Goal: Task Accomplishment & Management: Manage account settings

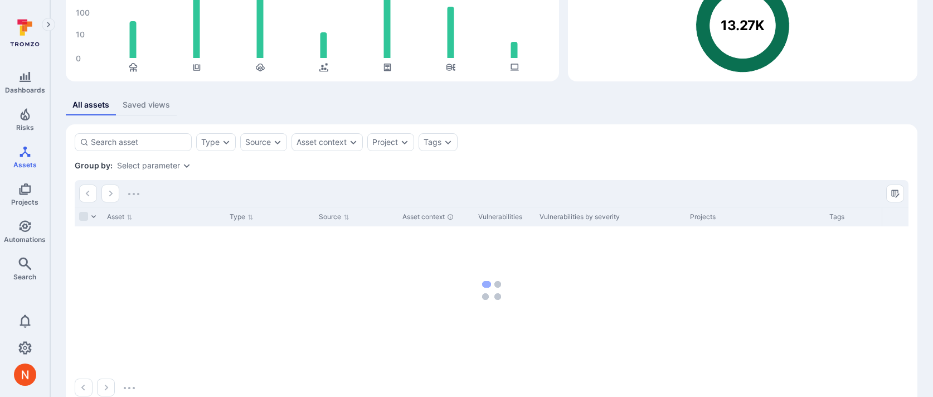
scroll to position [143, 0]
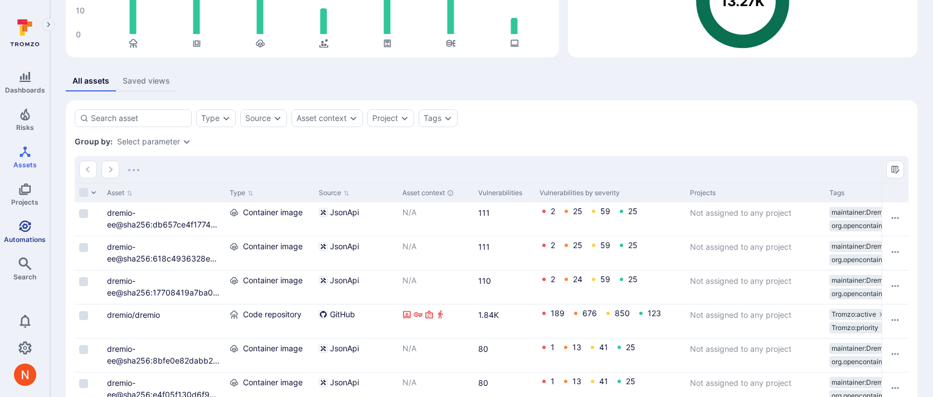
click at [22, 237] on span "Automations" at bounding box center [25, 239] width 42 height 8
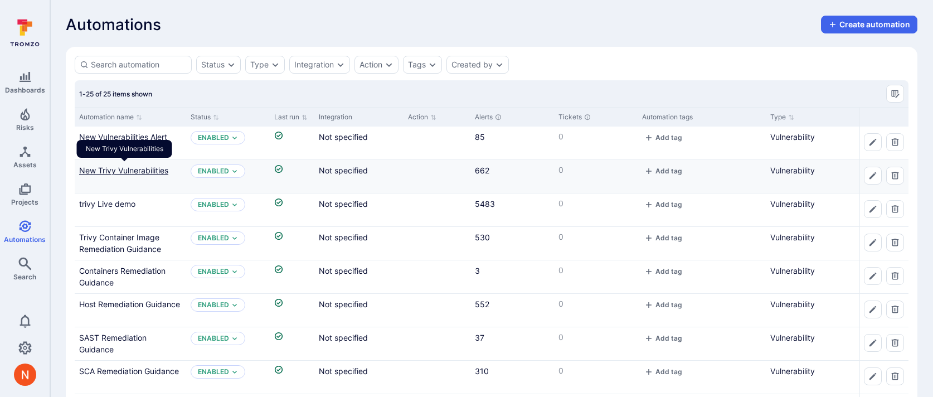
click at [134, 171] on link "New Trivy Vulnerabilities" at bounding box center [123, 169] width 89 height 9
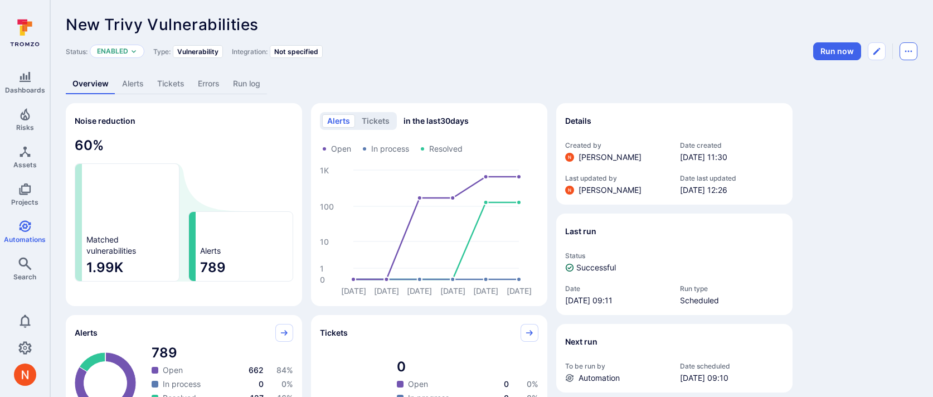
click at [907, 51] on icon "Automation menu" at bounding box center [908, 51] width 9 height 9
click at [866, 75] on li "Duplicate" at bounding box center [861, 76] width 101 height 18
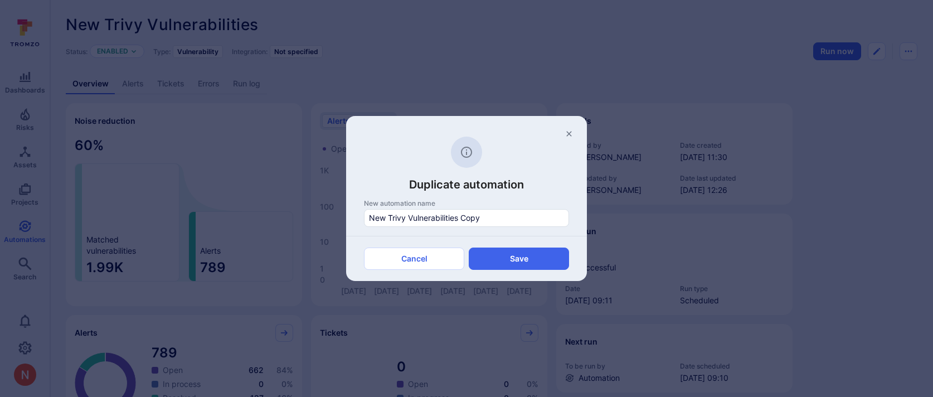
drag, startPoint x: 390, startPoint y: 218, endPoint x: 325, endPoint y: 218, distance: 65.2
click at [325, 218] on div "Duplicate automation New automation name New Trivy Vulnerabilities Copy Cancel …" at bounding box center [466, 198] width 933 height 397
click at [452, 218] on input "Trivy Vulnerabilities Copy" at bounding box center [466, 217] width 195 height 11
type input "Trivy Vulnerabilities"
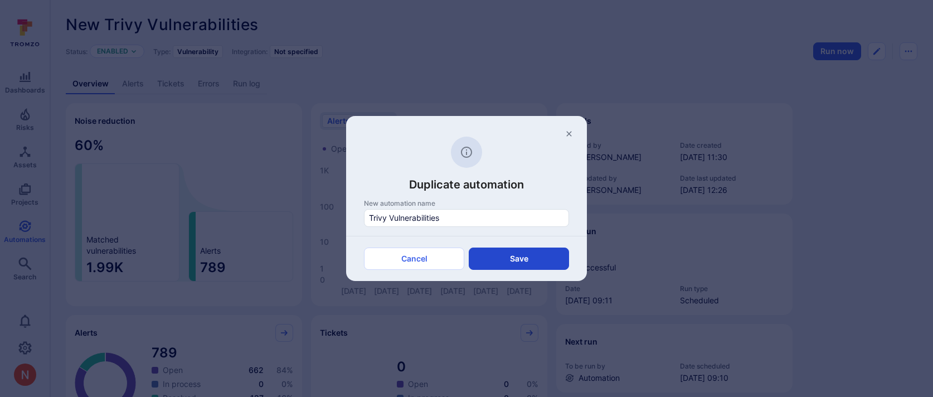
click at [503, 253] on button "Save" at bounding box center [519, 258] width 100 height 22
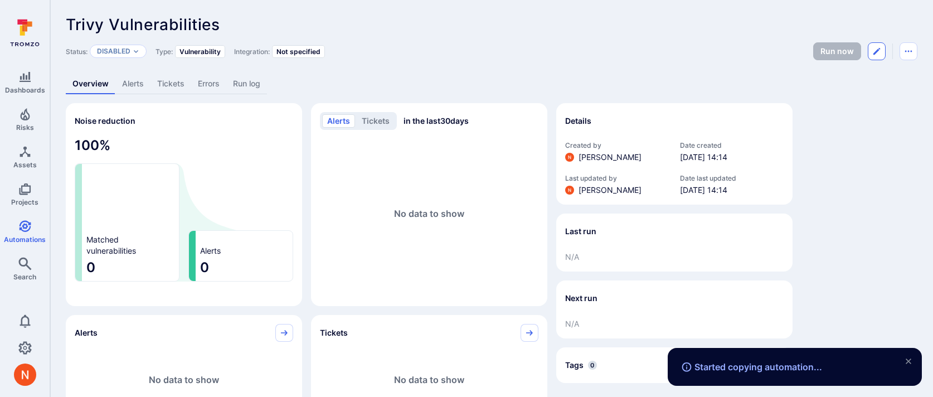
click at [872, 46] on button "Edit automation" at bounding box center [876, 51] width 18 height 18
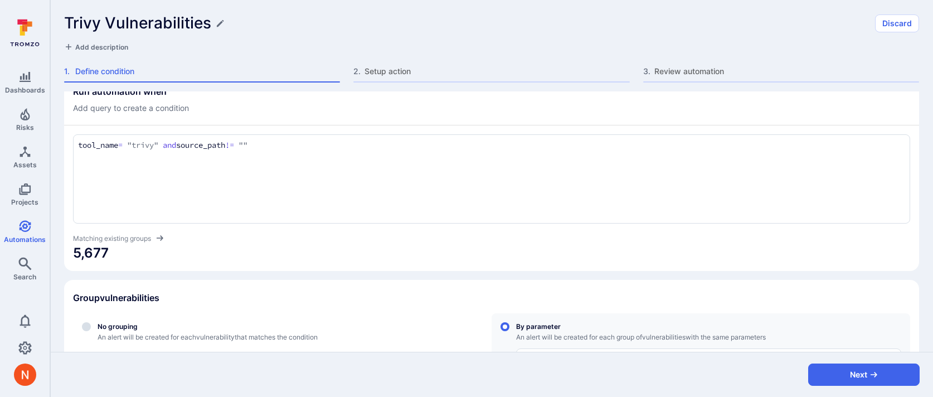
scroll to position [21, 0]
drag, startPoint x: 192, startPoint y: 143, endPoint x: 352, endPoint y: 143, distance: 159.9
click at [352, 143] on textarea "tool_name = "trivy" and source_path != """ at bounding box center [491, 142] width 827 height 12
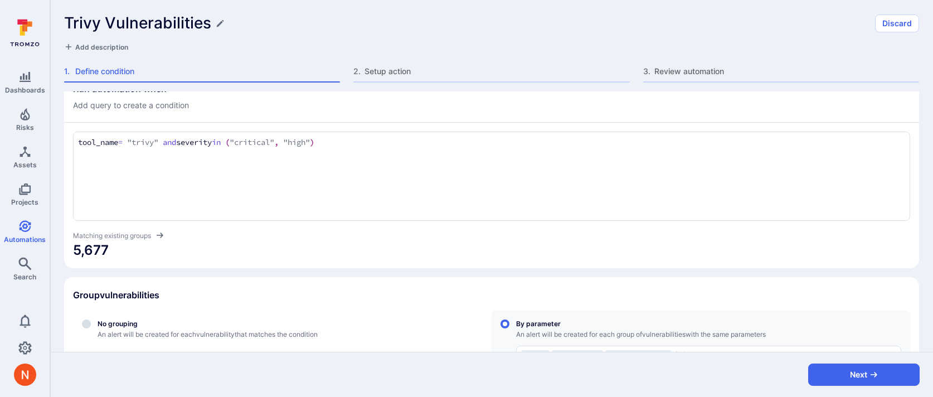
type textarea "tool_name = "trivy" and severity in ("critical", "high")"
click at [446, 240] on div "Matching existing groups" at bounding box center [491, 236] width 837 height 12
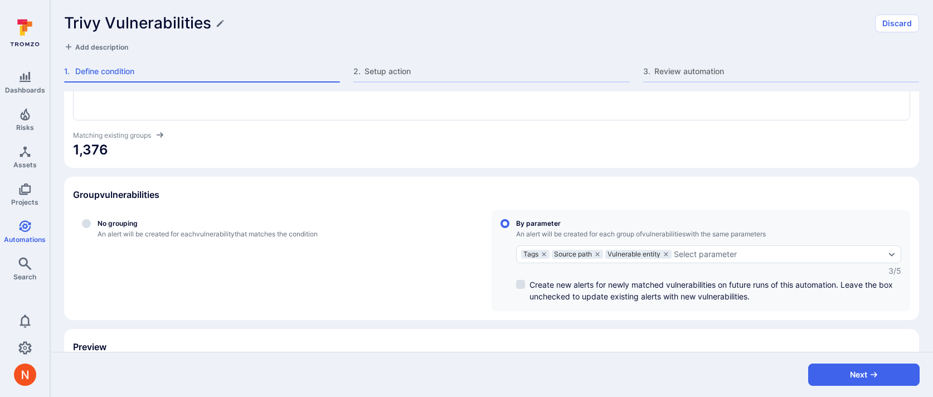
scroll to position [131, 0]
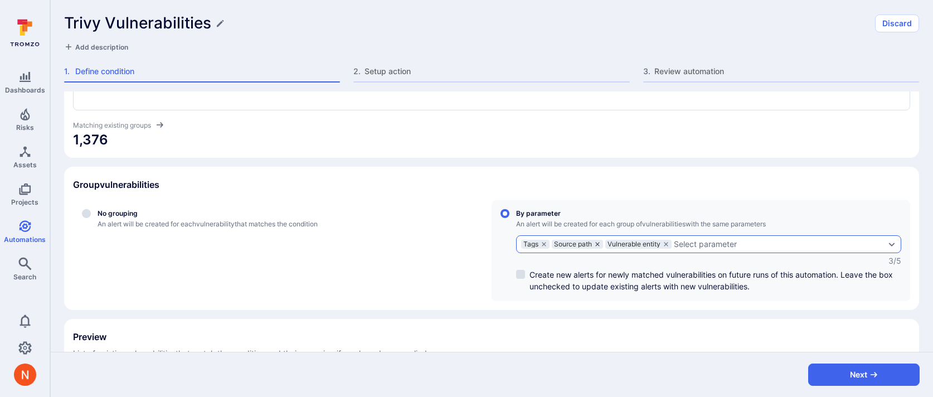
click at [598, 243] on icon "grouping parameters" at bounding box center [597, 244] width 4 height 4
click at [509, 218] on input "By parameter An alert will be created for each group of vulnerabilities with th…" at bounding box center [504, 213] width 9 height 9
click at [615, 242] on icon "grouping parameters" at bounding box center [612, 244] width 7 height 7
click at [509, 218] on input "By parameter An alert will be created for each group of vulnerabilities with th…" at bounding box center [504, 213] width 9 height 9
click at [615, 242] on div "Select parameter" at bounding box center [718, 244] width 333 height 9
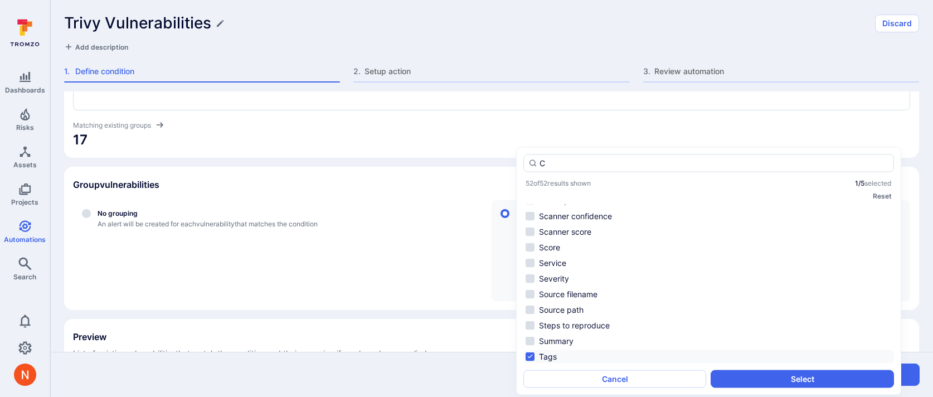
scroll to position [0, 0]
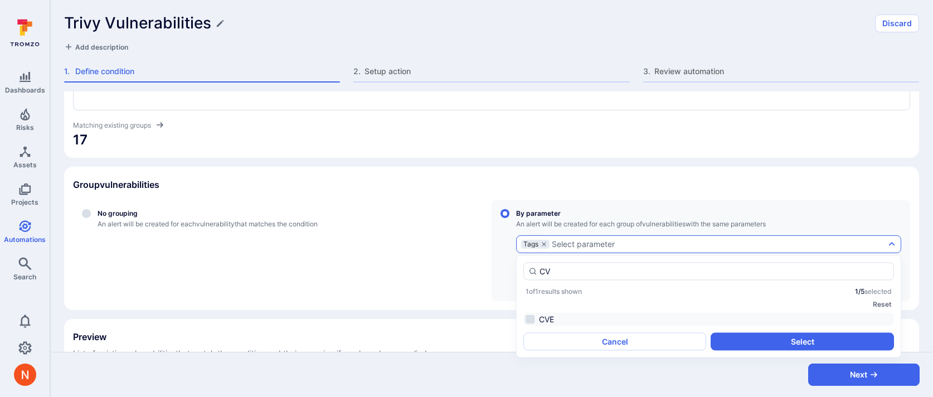
click at [548, 319] on li "CVE" at bounding box center [708, 319] width 370 height 13
type input "CV"
click at [545, 241] on icon "grouping parameters" at bounding box center [543, 244] width 7 height 7
click at [509, 218] on input "By parameter An alert will be created for each group of vulnerabilities with th…" at bounding box center [504, 213] width 9 height 9
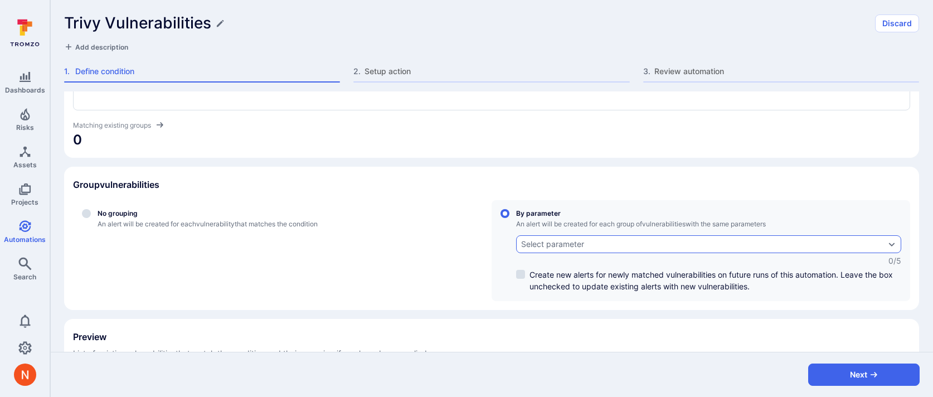
click at [551, 246] on div "Select parameter" at bounding box center [552, 244] width 63 height 9
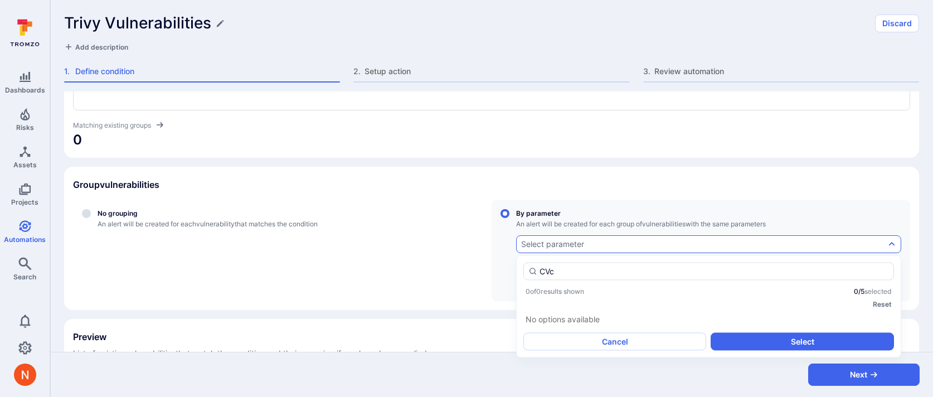
type input "CV"
click at [546, 323] on li "CVE" at bounding box center [708, 319] width 370 height 13
click at [753, 335] on button "Select" at bounding box center [801, 342] width 183 height 18
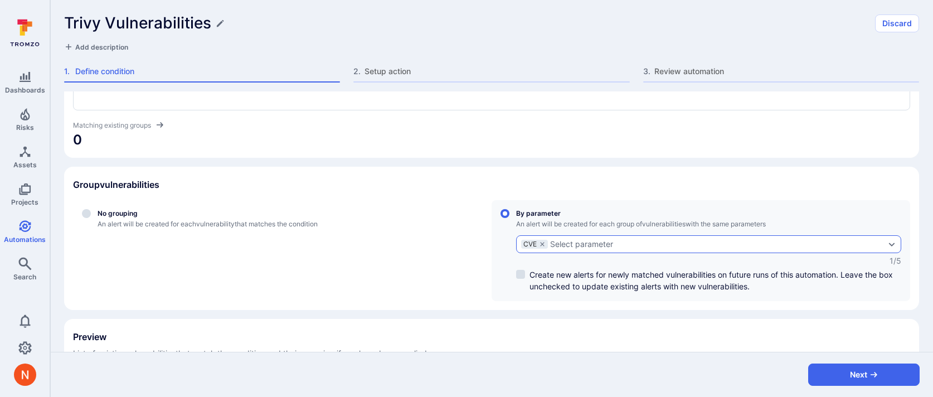
click at [591, 250] on div "CVE Select parameter" at bounding box center [708, 244] width 385 height 18
click at [509, 218] on input "By parameter An alert will be created for each group of vulnerabilities with th…" at bounding box center [504, 213] width 9 height 9
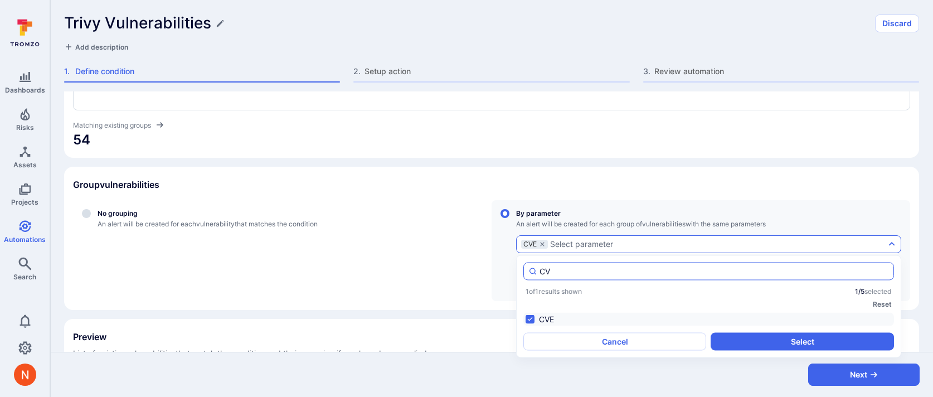
click at [580, 264] on div "CV" at bounding box center [708, 271] width 370 height 18
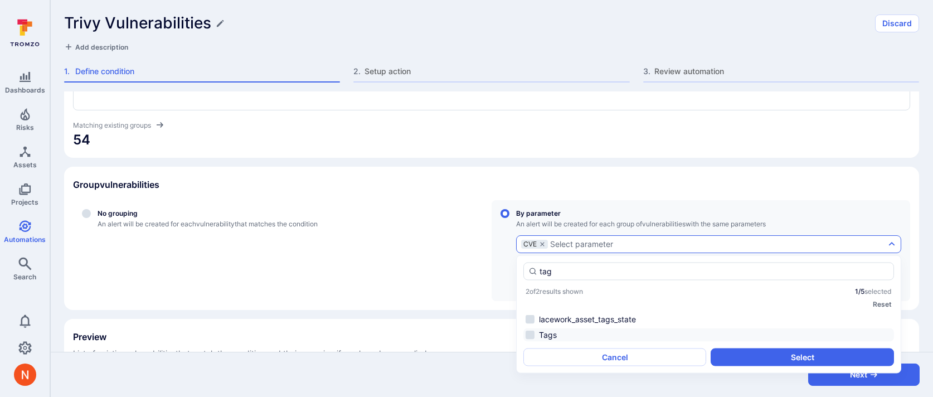
click at [554, 332] on li "Tags" at bounding box center [708, 334] width 370 height 13
type input "tag"
click at [773, 351] on button "Select" at bounding box center [801, 357] width 183 height 18
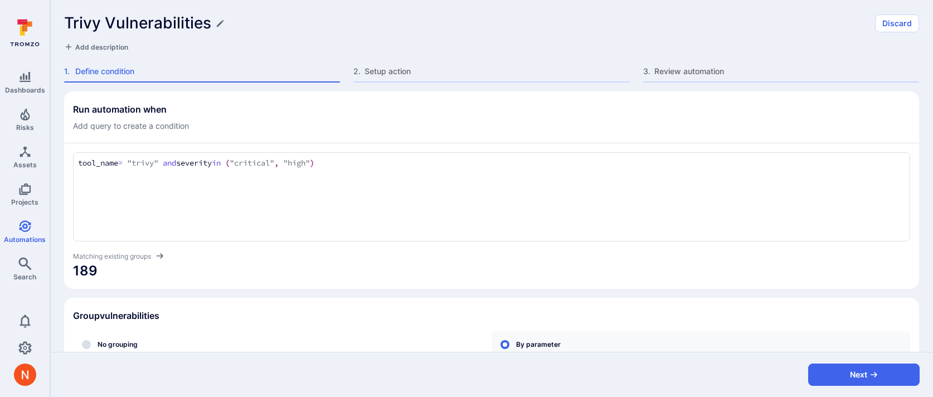
click at [389, 162] on textarea "tool_name = "trivy" and severity in ("critical", "high")" at bounding box center [491, 163] width 827 height 12
type textarea "tool_name = "trivy" and severity in ("critical", "high")"
click at [422, 113] on div "Run automation when Add query to create a condition" at bounding box center [491, 118] width 837 height 28
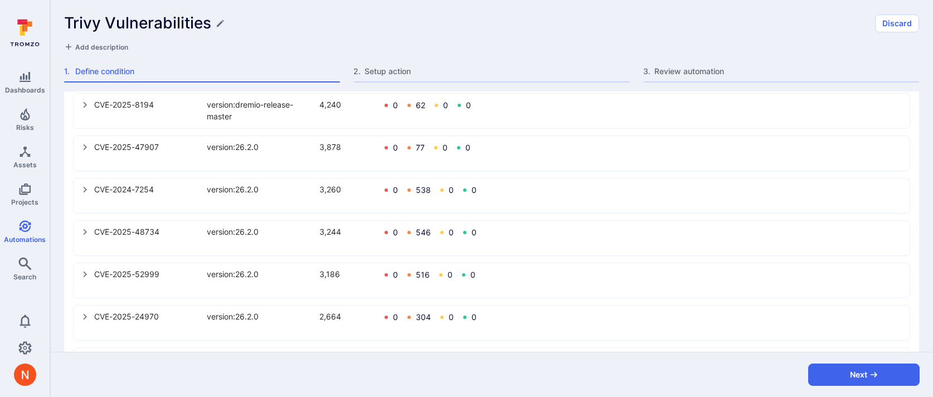
scroll to position [650, 0]
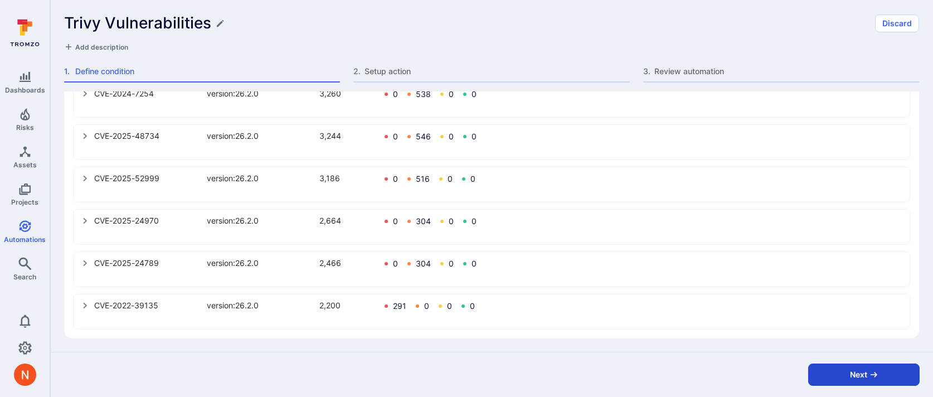
click at [838, 377] on button "Next" at bounding box center [863, 374] width 111 height 22
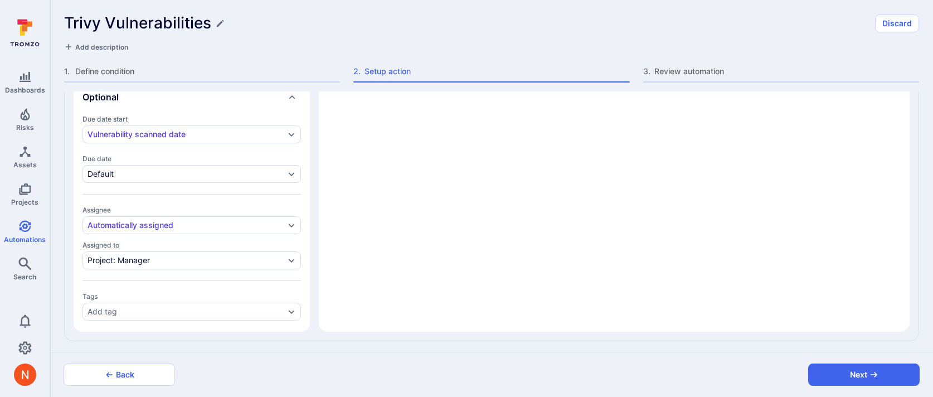
type textarea "x"
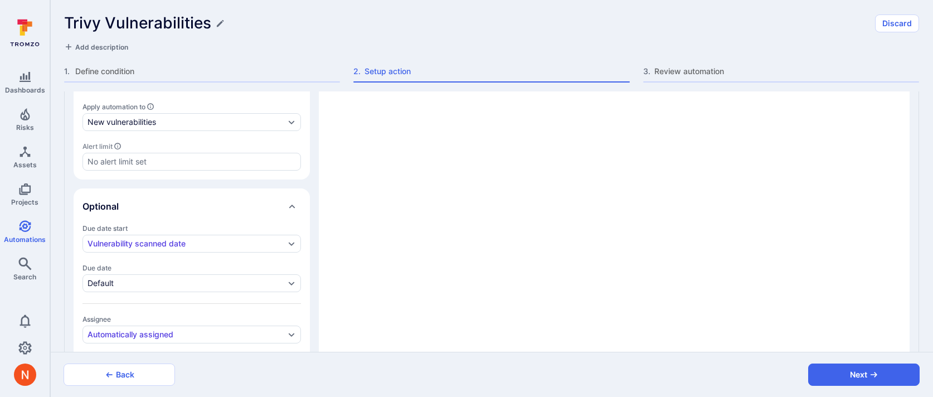
type textarea "x"
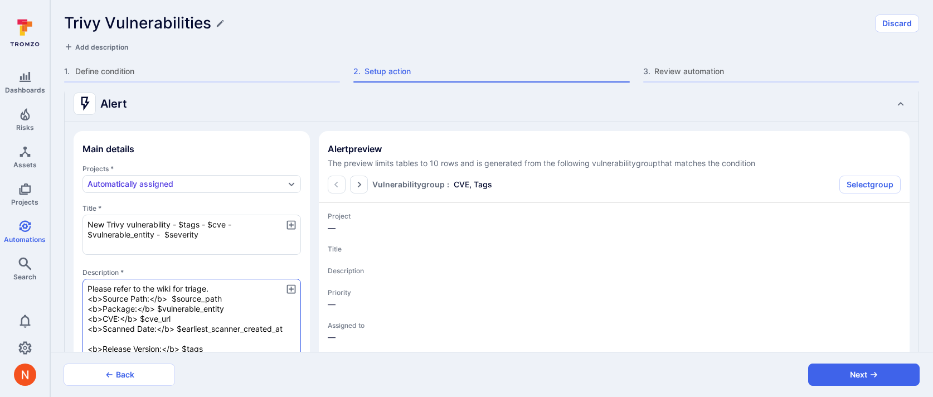
scroll to position [0, 0]
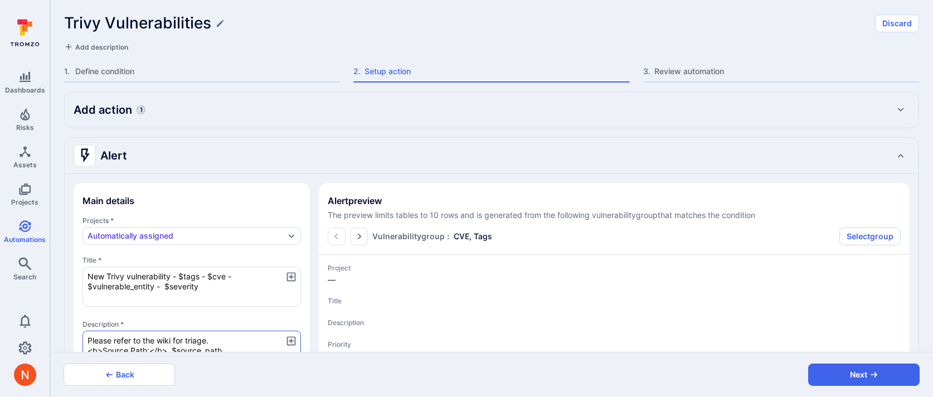
type textarea "x"
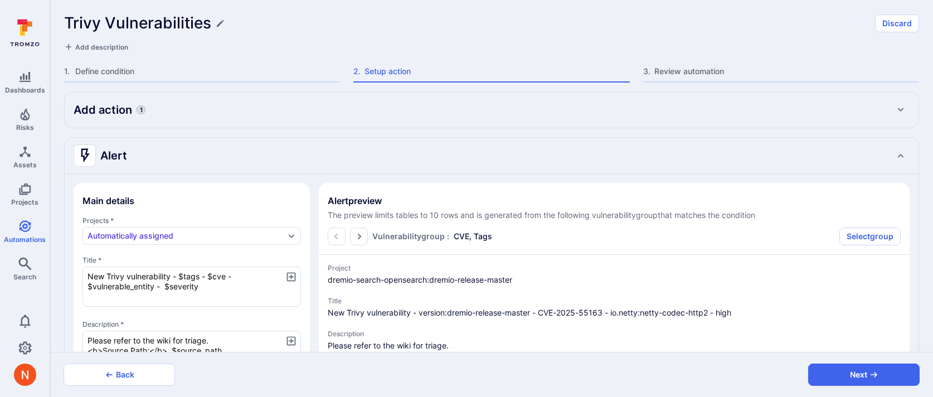
drag, startPoint x: 212, startPoint y: 286, endPoint x: 52, endPoint y: 264, distance: 160.9
click at [52, 264] on div "Add action 1 Alert Added by default Jira Ticketing Add Azure DevOps Ticketing A…" at bounding box center [491, 221] width 883 height 260
paste textarea "A new $severity severity (CVSS: $cvss_score) vulnerability $cve has been identi…"
type textarea "A new $severity severity (CVSS: $cvss_score) vulnerability $cve has been identi…"
type textarea "x"
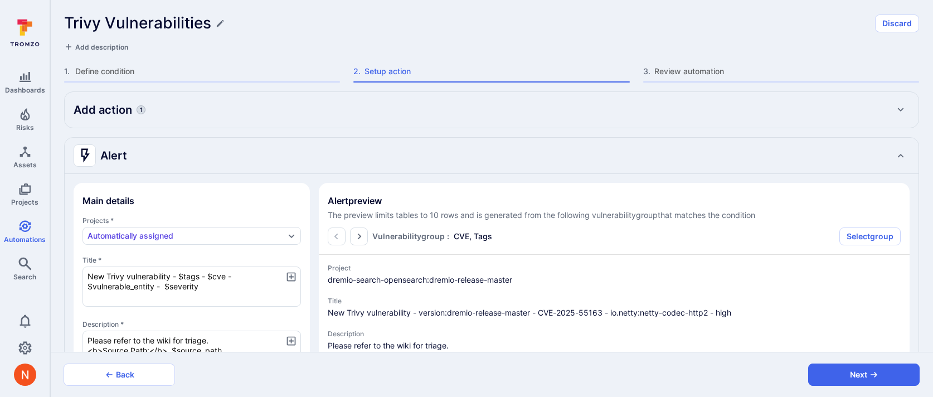
type textarea "x"
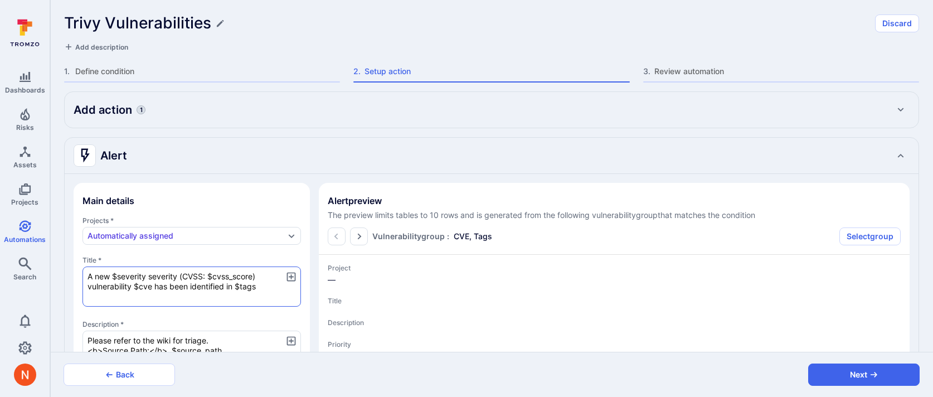
click at [118, 274] on textarea "A new $severity severity (CVSS: $cvss_score) vulnerability $cve has been identi…" at bounding box center [191, 286] width 218 height 40
type textarea "A new $hseverity severity (CVSS: $cvss_score) vulnerability $cve has been ident…"
type textarea "x"
type textarea "A new $hiseverity severity (CVSS: $cvss_score) vulnerability $cve has been iden…"
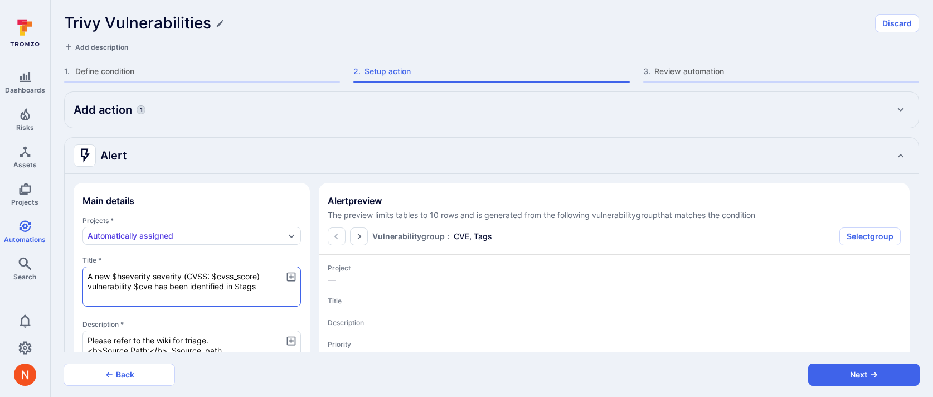
type textarea "x"
type textarea "A new $higseverity severity (CVSS: $cvss_score) vulnerability $cve has been ide…"
type textarea "x"
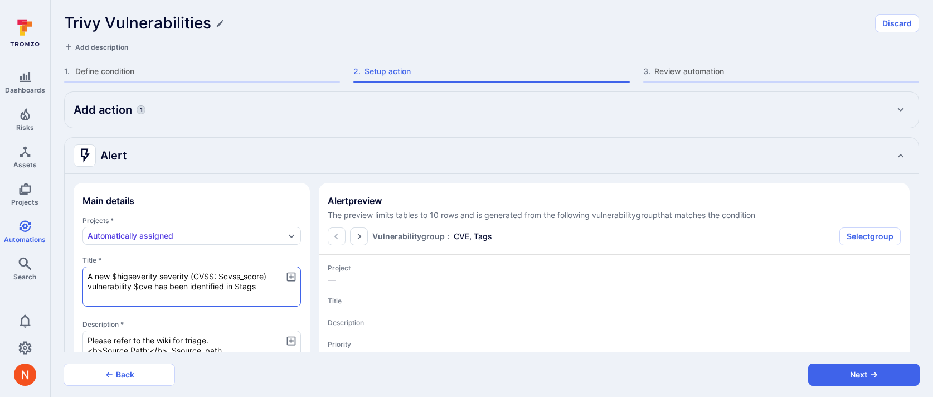
type textarea "A new $highseverity severity (CVSS: $cvss_score) vulnerability $cve has been id…"
type textarea "x"
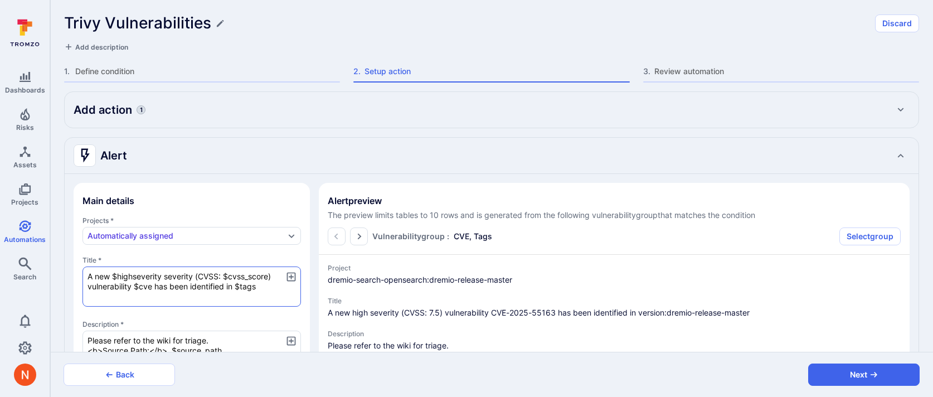
type textarea "A new $higheseverity severity (CVSS: $cvss_score) vulnerability $cve has been i…"
type textarea "x"
type textarea "A new $highesseverity severity (CVSS: $cvss_score) vulnerability $cve has been …"
type textarea "x"
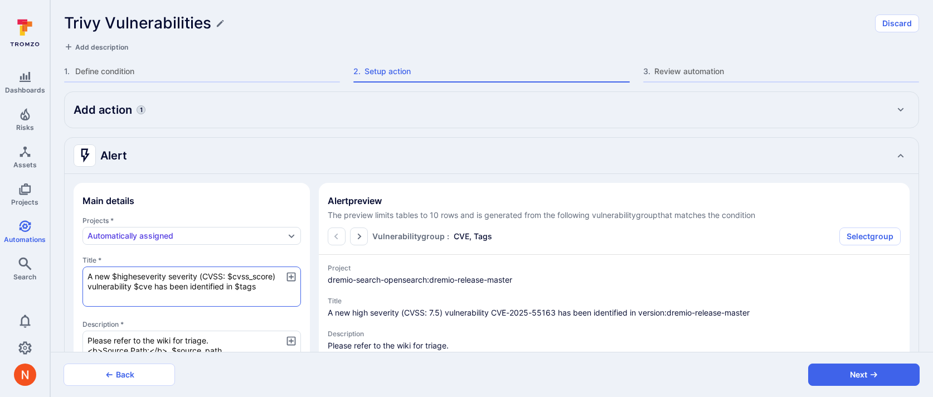
type textarea "x"
type textarea "A new $highestseverity severity (CVSS: $cvss_score) vulnerability $cve has been…"
type textarea "x"
type textarea "A new $highest_severity severity (CVSS: $cvss_score) vulnerability $cve has bee…"
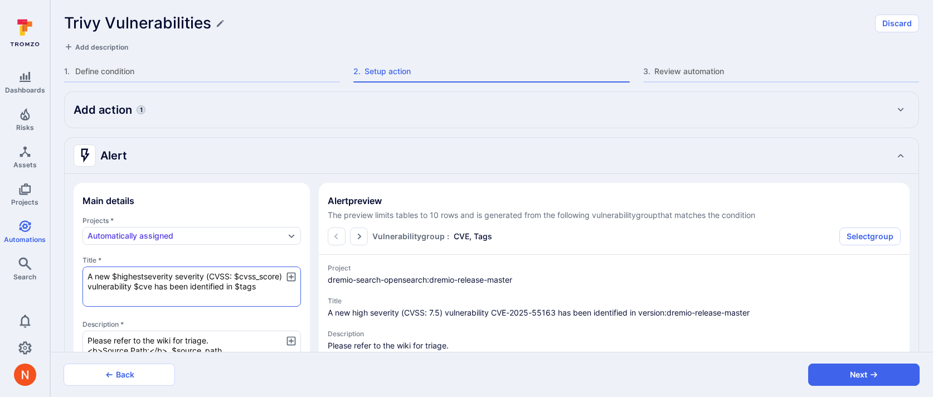
type textarea "x"
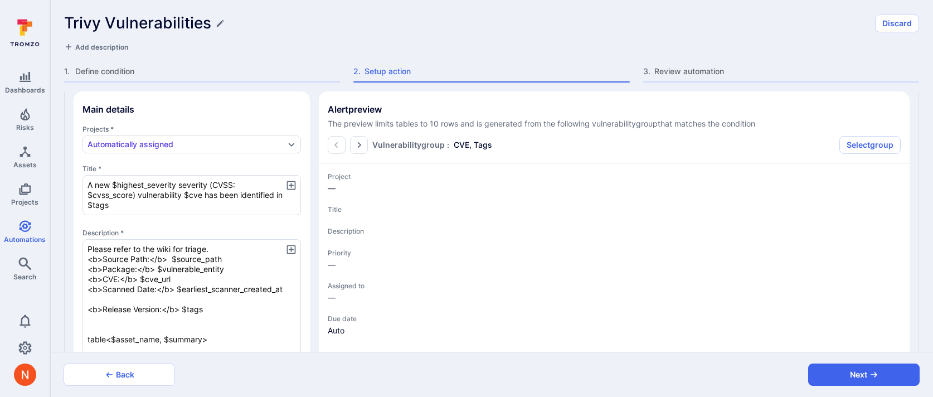
scroll to position [100, 0]
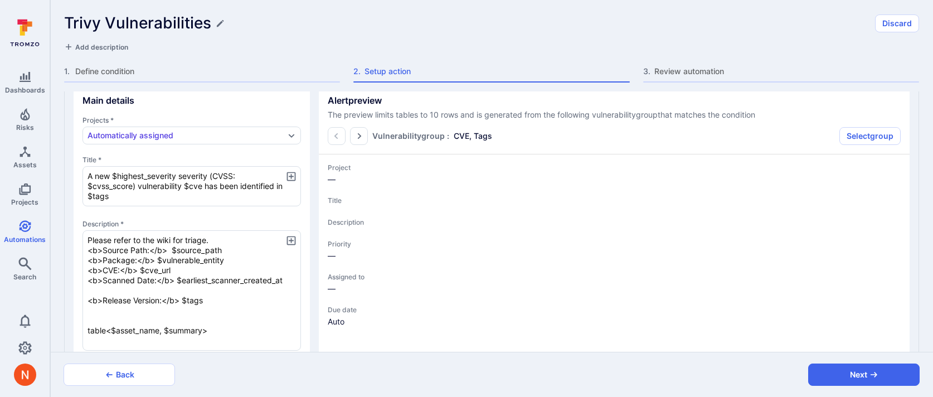
type textarea "x"
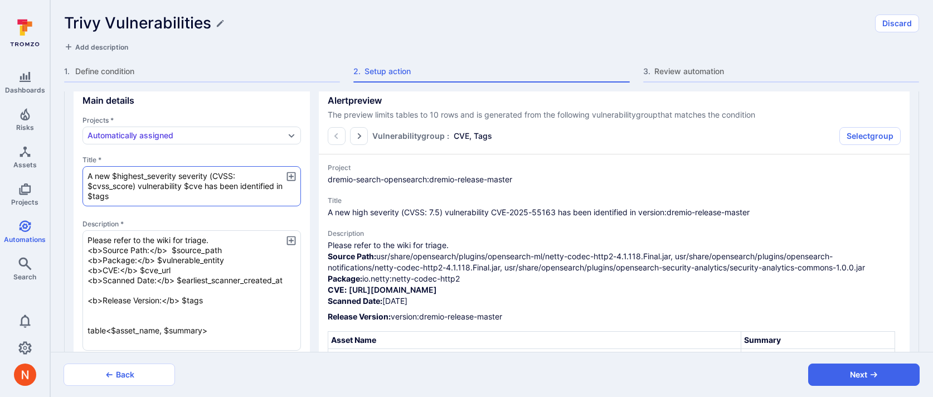
click at [100, 174] on textarea "A new $highest_severity severity (CVSS: $cvss_score) vulnerability $cve has bee…" at bounding box center [191, 186] width 218 height 40
type textarea "A ew $highest_severity severity (CVSS: $cvss_score) vulnerability $cve has been…"
type textarea "x"
type textarea "Aew $highest_severity severity (CVSS: $cvss_score) vulnerability $cve has been …"
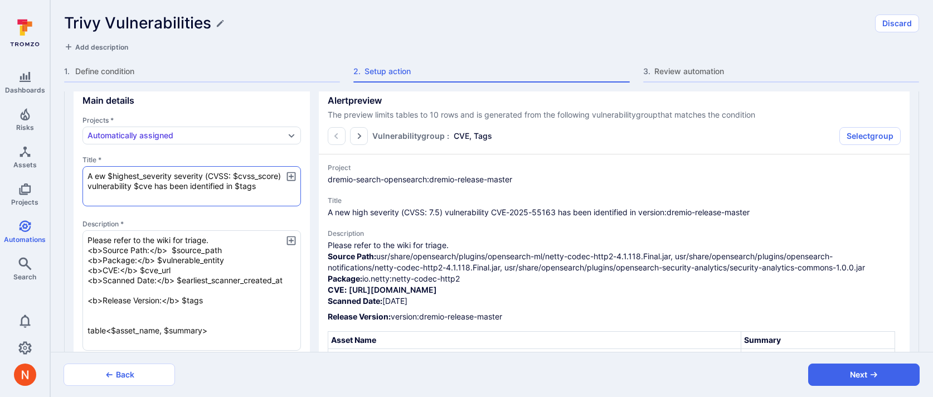
type textarea "x"
type textarea "ew $highest_severity severity (CVSS: $cvss_score) vulnerability $cve has been i…"
type textarea "x"
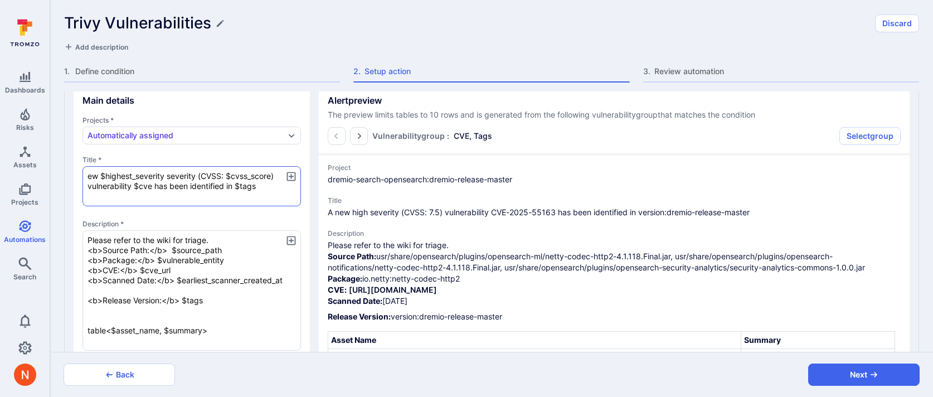
type textarea "New $highest_severity severity (CVSS: $cvss_score) vulnerability $cve has been …"
type textarea "x"
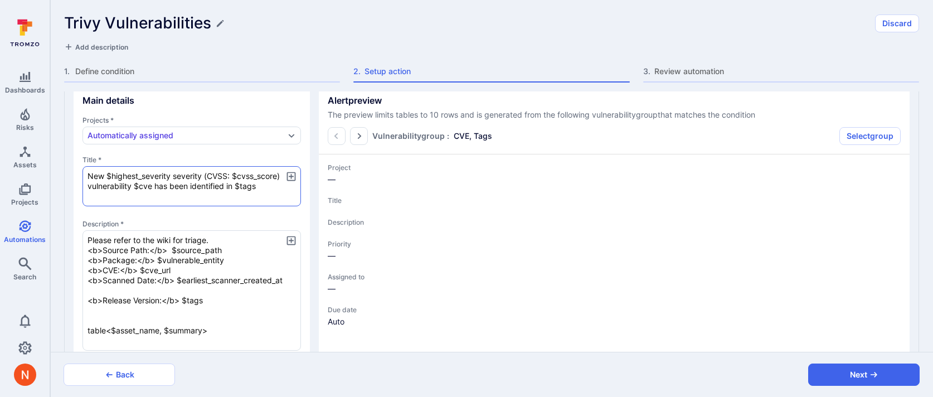
type textarea "x"
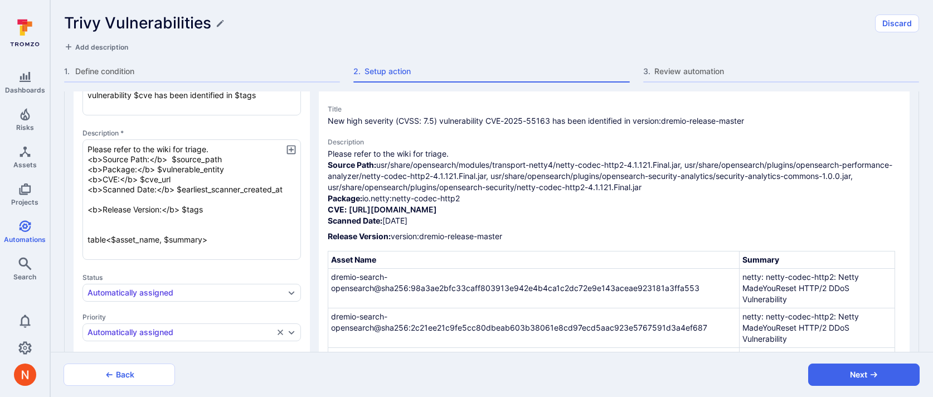
scroll to position [192, 0]
type textarea "New $highest_severity severity (CVSS: $cvss_score) vulnerability $cve has been …"
click at [203, 237] on textarea "Please refer to the wiki for triage. <b>Source Path:</b> $source_path <b>Packag…" at bounding box center [191, 198] width 218 height 120
type textarea "x"
type textarea "Please refer to the wiki for triage. <b>Source Path:</b> $source_path <b>Packag…"
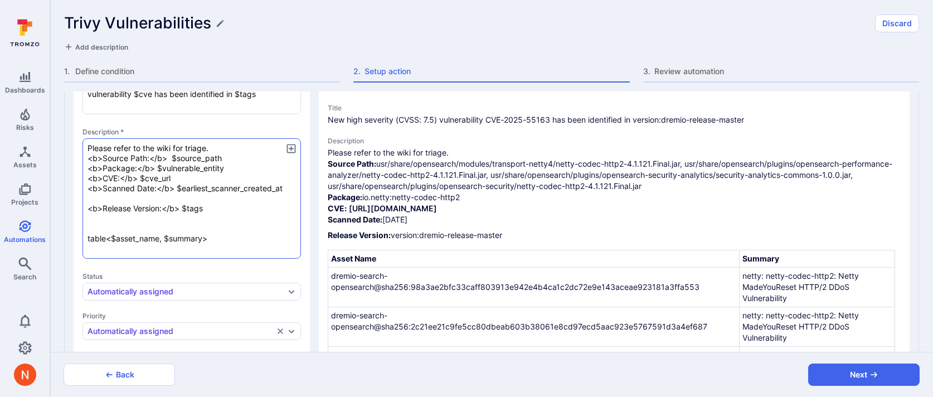
type textarea "x"
type textarea "Please refer to the wiki for triage. <b>Source Path:</b> $source_path <b>Packag…"
type textarea "x"
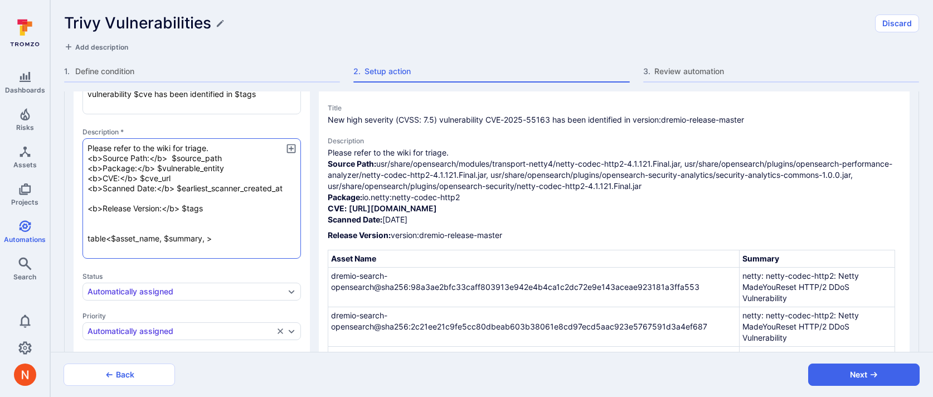
type textarea "Please refer to the wiki for triage. <b>Source Path:</b> $source_path <b>Packag…"
type textarea "x"
type textarea "Please refer to the wiki for triage. <b>Source Path:</b> $source_path <b>Packag…"
type textarea "x"
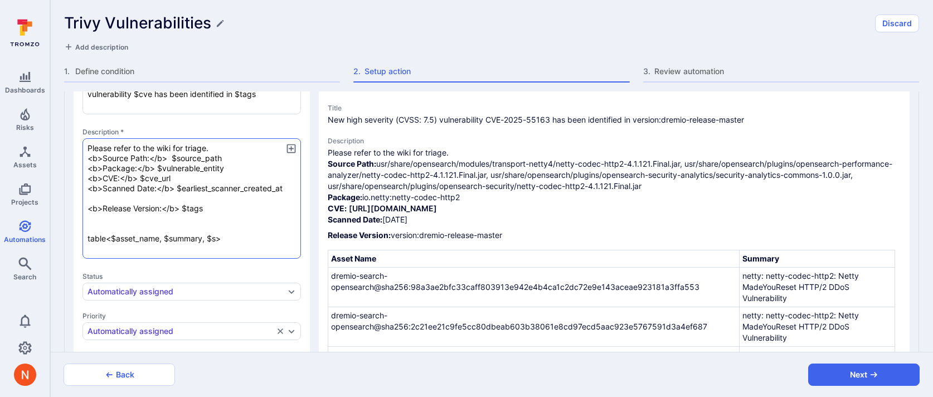
type textarea "x"
type textarea "Please refer to the wiki for triage. <b>Source Path:</b> $source_path <b>Packag…"
type textarea "x"
type textarea "Please refer to the wiki for triage. <b>Source Path:</b> $source_path <b>Packag…"
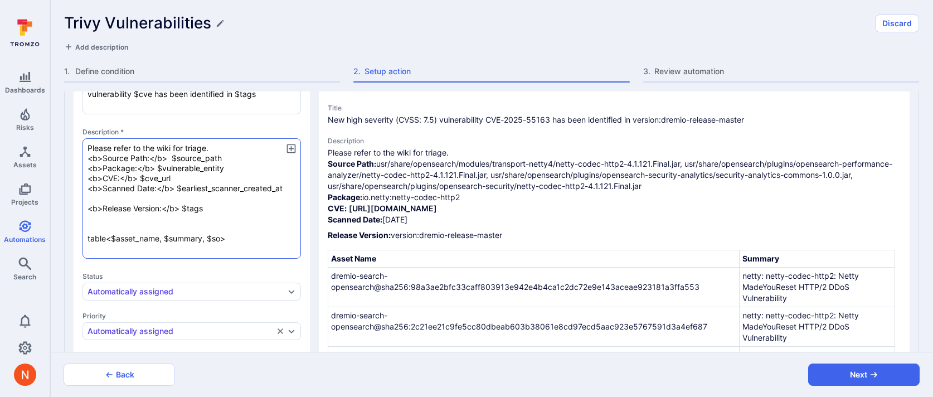
type textarea "x"
type textarea "Please refer to the wiki for triage. <b>Source Path:</b> $source_path <b>Packag…"
type textarea "x"
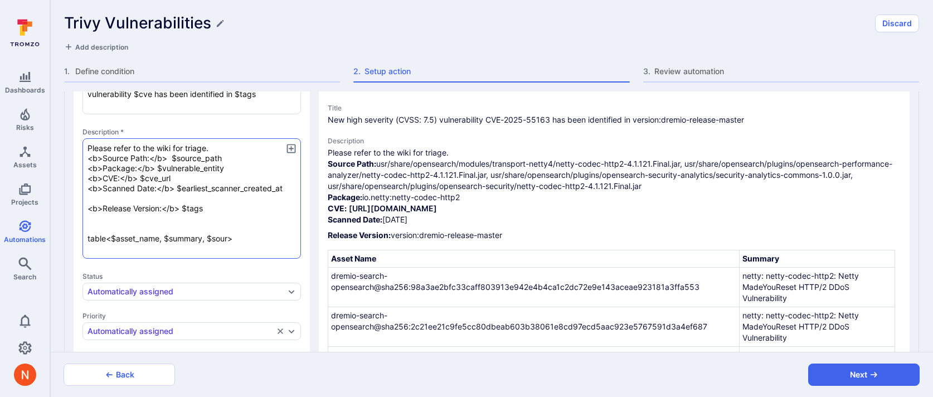
type textarea "Please refer to the wiki for triage. <b>Source Path:</b> $source_path <b>Packag…"
type textarea "x"
type textarea "Please refer to the wiki for triage. <b>Source Path:</b> $source_path <b>Packag…"
type textarea "x"
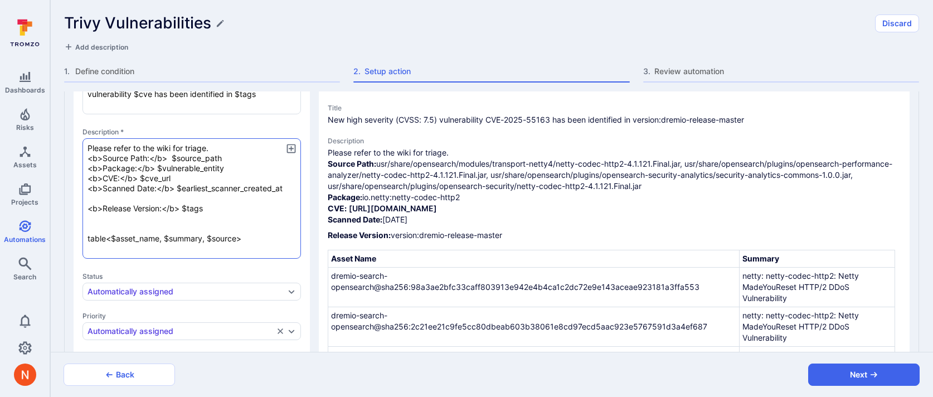
type textarea "x"
type textarea "Please refer to the wiki for triage. <b>Source Path:</b> $source_path <b>Packag…"
type textarea "x"
type textarea "Please refer to the wiki for triage. <b>Source Path:</b> $source_path <b>Packag…"
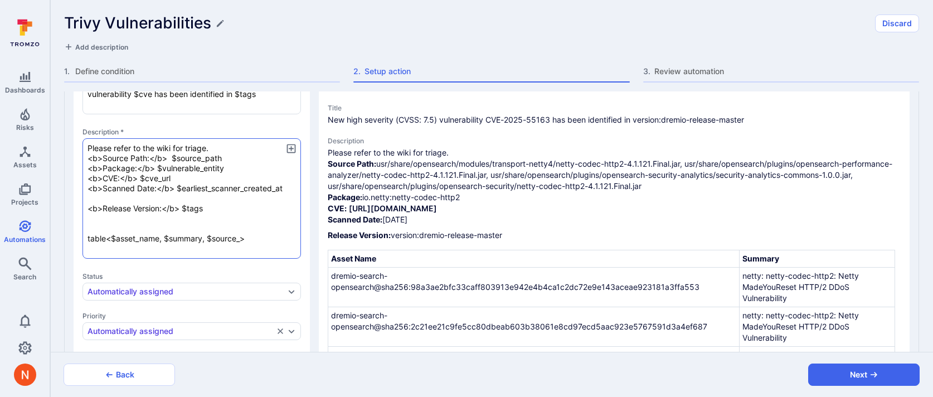
type textarea "x"
type textarea "Please refer to the wiki for triage. <b>Source Path:</b> $source_path <b>Packag…"
type textarea "x"
type textarea "Please refer to the wiki for triage. <b>Source Path:</b> $source_path <b>Packag…"
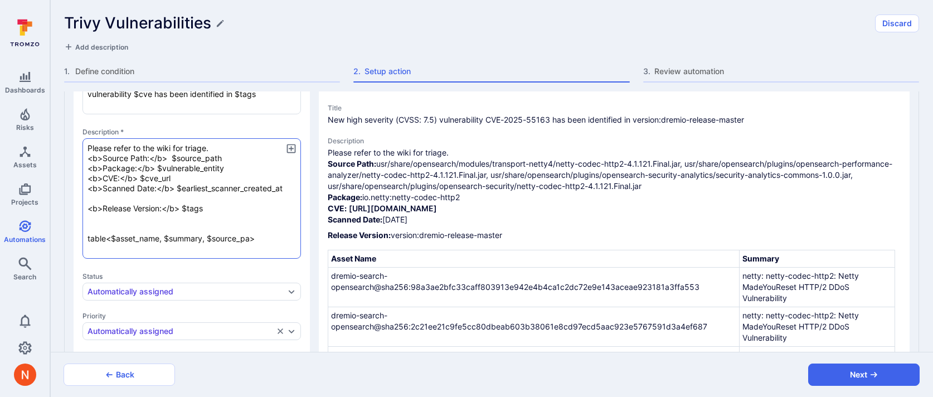
type textarea "x"
type textarea "Please refer to the wiki for triage. <b>Source Path:</b> $source_path <b>Packag…"
type textarea "x"
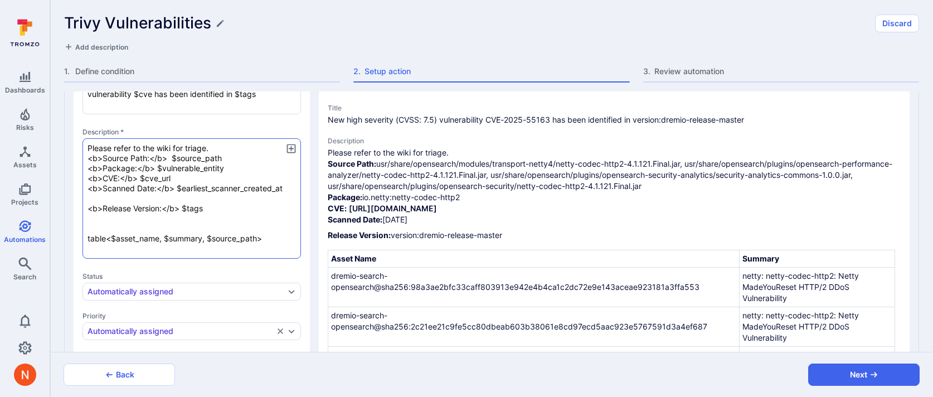
type textarea "x"
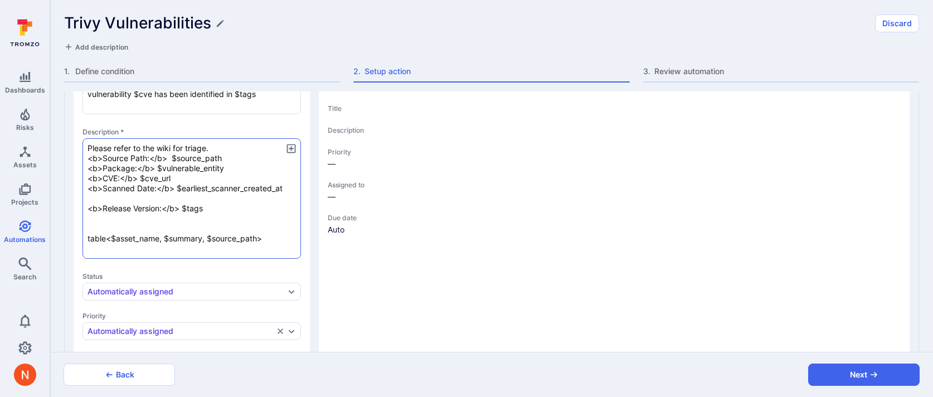
type textarea "x"
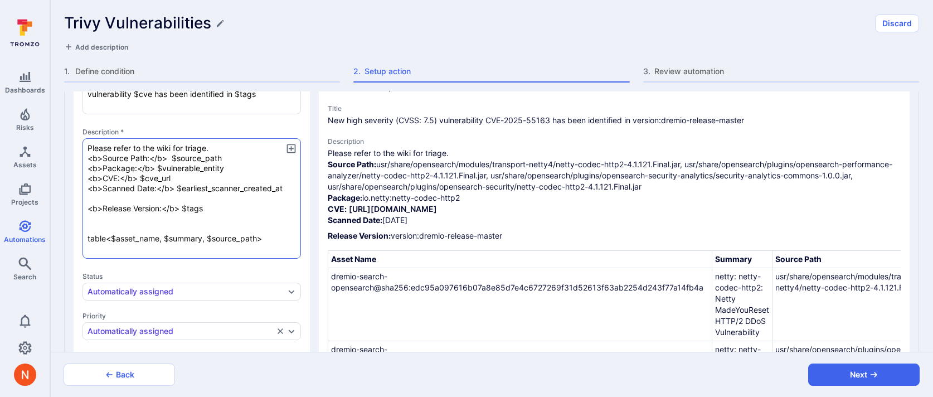
click at [228, 160] on textarea "Please refer to the wiki for triage. <b>Source Path:</b> $source_path <b>Packag…" at bounding box center [191, 198] width 218 height 120
type textarea "x"
type textarea "Please refer to the wiki for triage. <b>Package:</b> $vulnerable_entity <b>CVE:…"
type textarea "x"
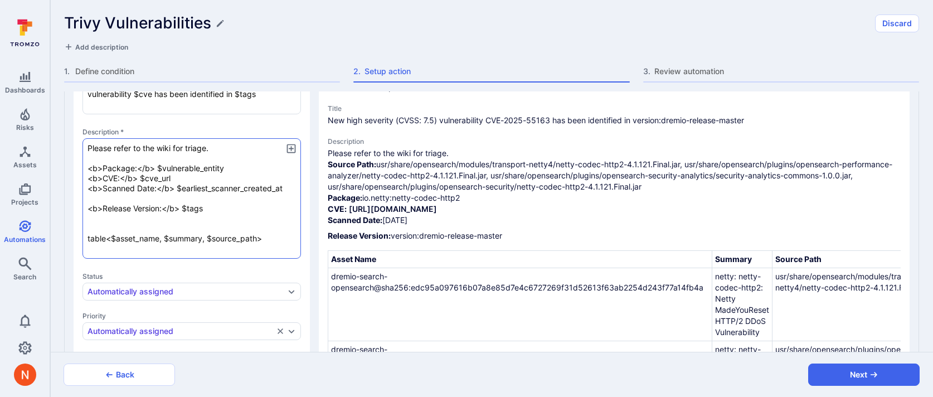
type textarea "x"
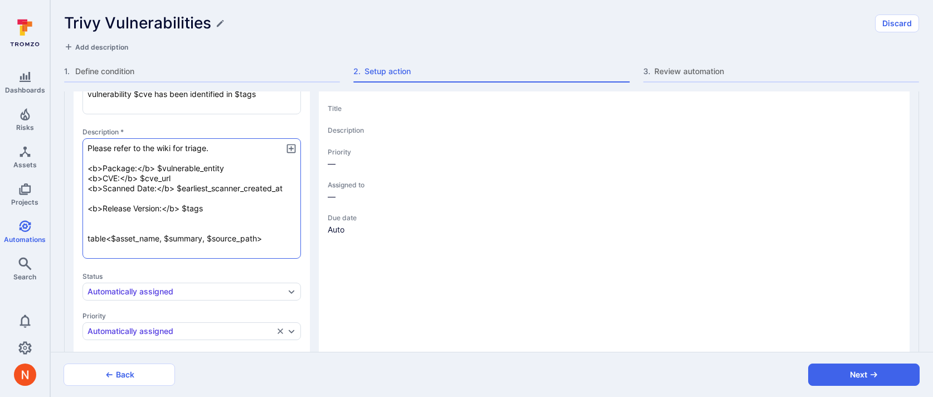
type textarea "x"
type textarea "Please refer to the wiki for triage. <b>Package:</b> $vulnerable_entity <b>CVE:…"
type textarea "x"
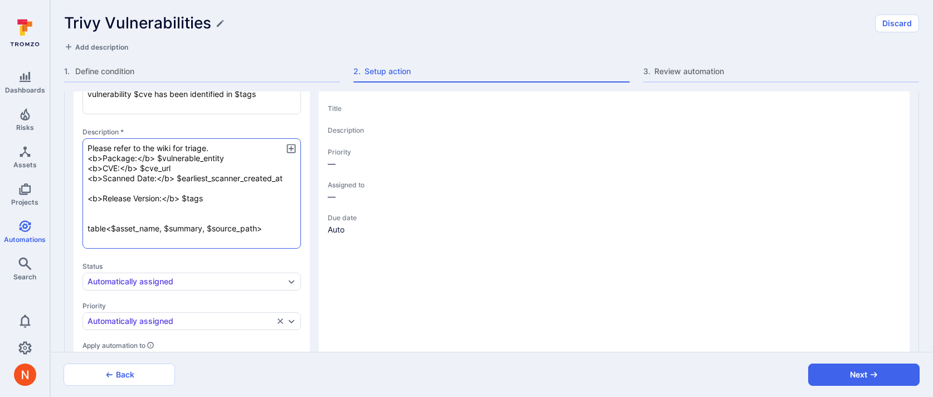
type textarea "x"
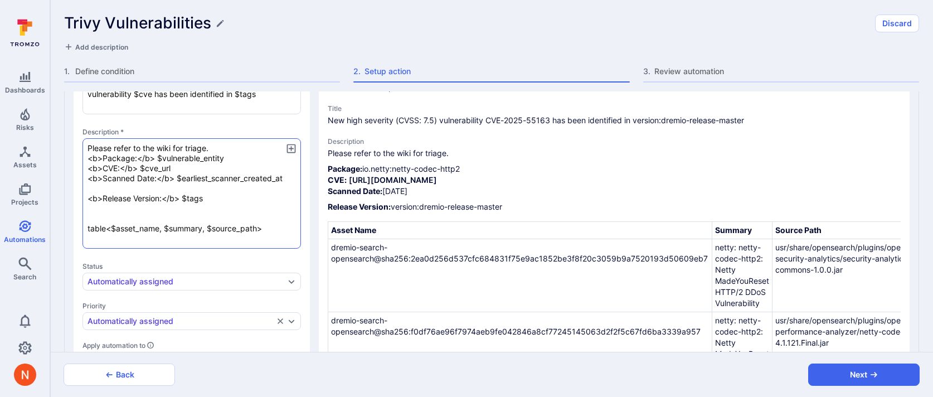
type textarea "x"
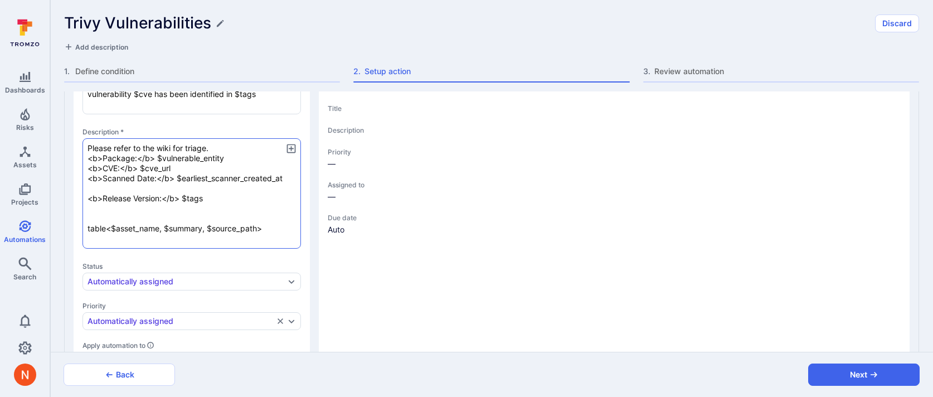
type textarea "x"
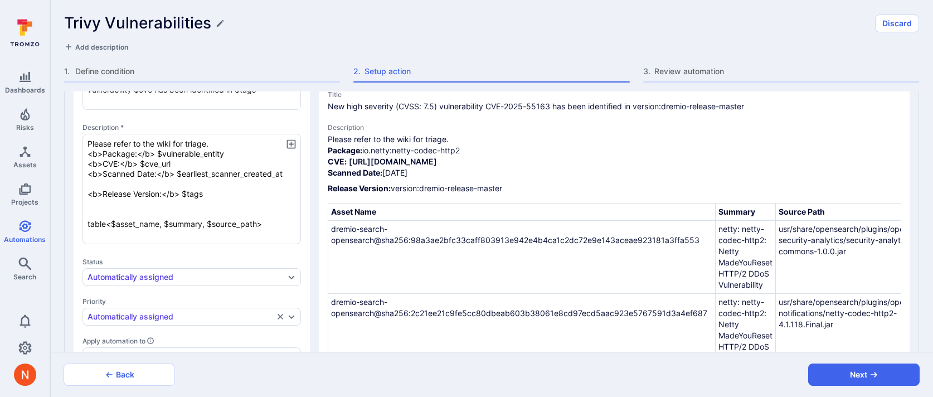
scroll to position [10, 0]
click at [286, 172] on textarea "Please refer to the wiki for triage. <b>Package:</b> $vulnerable_entity <b>CVE:…" at bounding box center [191, 189] width 218 height 110
type textarea "x"
type textarea "Please refer to the wiki for triage. <b>Package:</b> $vulnerable_entity <b>CVE:…"
type textarea "x"
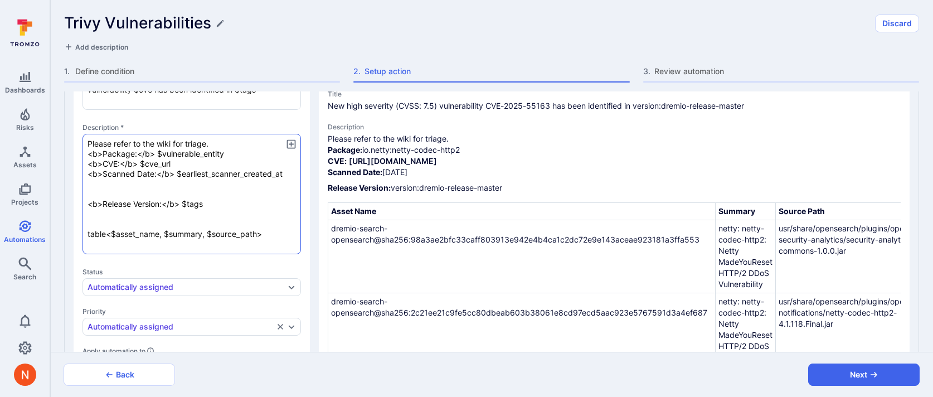
type textarea "x"
type textarea "Please refer to the wiki for triage. <b>Package:</b> $vulnerable_entity <b>CVE:…"
type textarea "x"
type textarea "Please refer to the wiki for triage. <b>Package:</b> $vulnerable_entity <b>CVE:…"
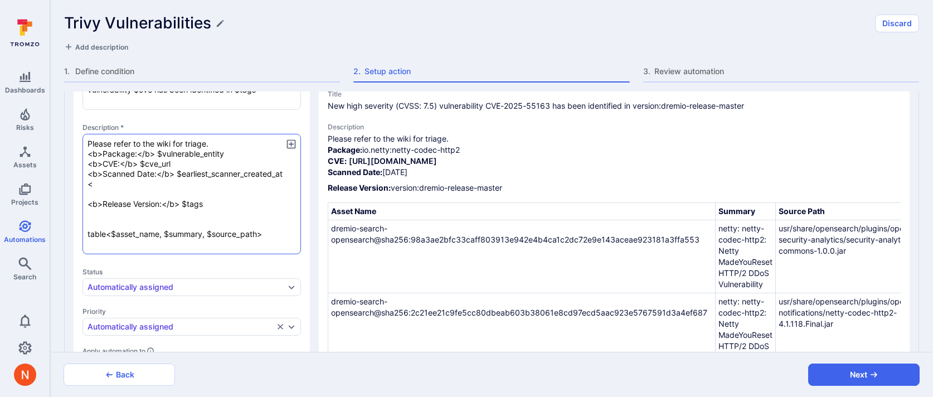
type textarea "x"
type textarea "Please refer to the wiki for triage. <b>Package:</b> $vulnerable_entity <b>CVE:…"
type textarea "x"
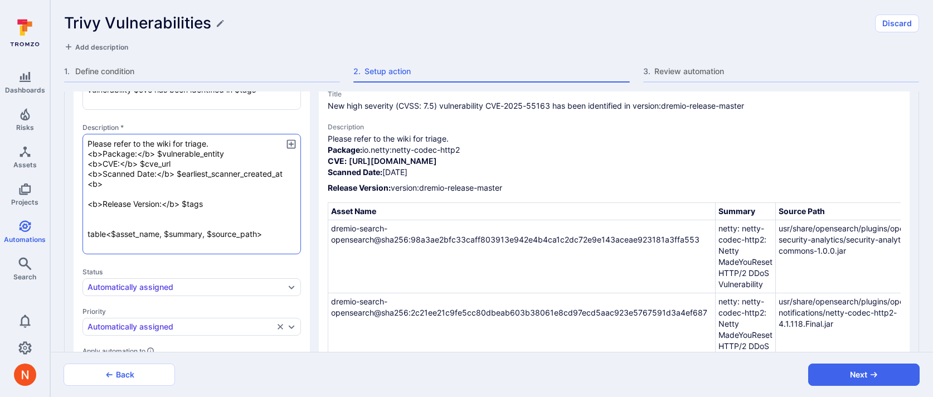
type textarea "Please refer to the wiki for triage. <b>Package:</b> $vulnerable_entity <b>CVE:…"
type textarea "x"
type textarea "Please refer to the wiki for triage. <b>Package:</b> $vulnerable_entity <b>CVE:…"
type textarea "x"
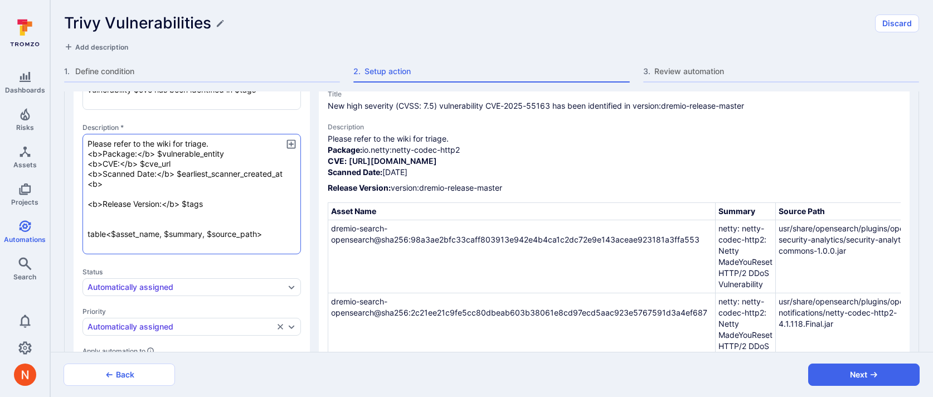
type textarea "x"
type textarea "Please refer to the wiki for triage. <b>Package:</b> $vulnerable_entity <b>CVE:…"
type textarea "x"
type textarea "Please refer to the wiki for triage. <b>Package:</b> $vulnerable_entity <b>CVE:…"
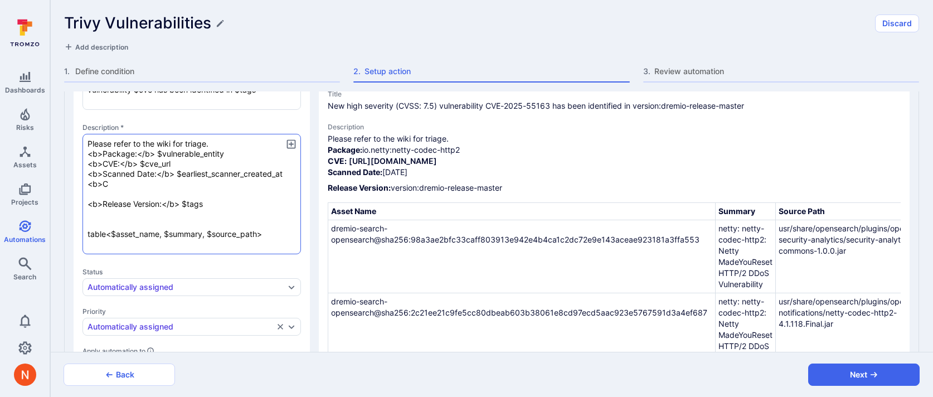
type textarea "x"
type textarea "Please refer to the wiki for triage. <b>Package:</b> $vulnerable_entity <b>CVE:…"
type textarea "x"
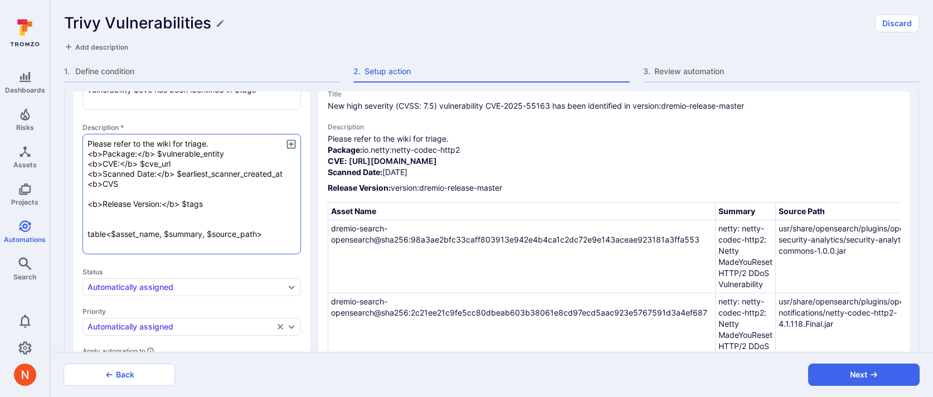
type textarea "Please refer to the wiki for triage. <b>Package:</b> $vulnerable_entity <b>CVE:…"
type textarea "x"
type textarea "Please refer to the wiki for triage. <b>Package:</b> $vulnerable_entity <b>CVE:…"
type textarea "x"
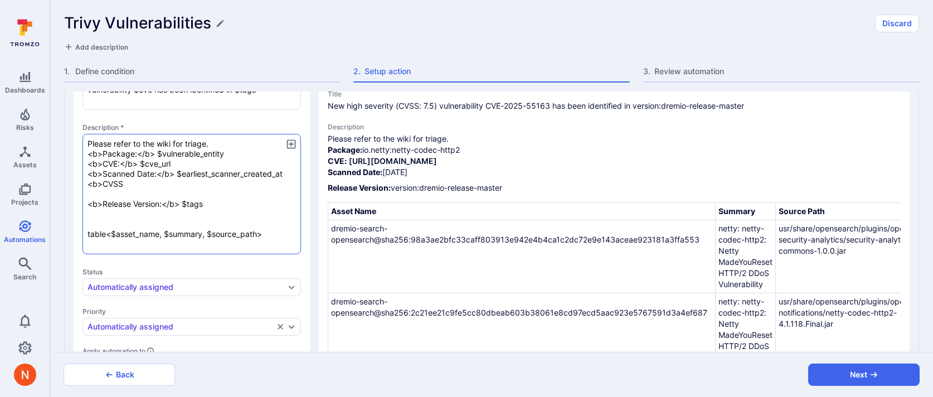
type textarea "x"
type textarea "Please refer to the wiki for triage. <b>Package:</b> $vulnerable_entity <b>CVE:…"
type textarea "x"
type textarea "Please refer to the wiki for triage. <b>Package:</b> $vulnerable_entity <b>CVE:…"
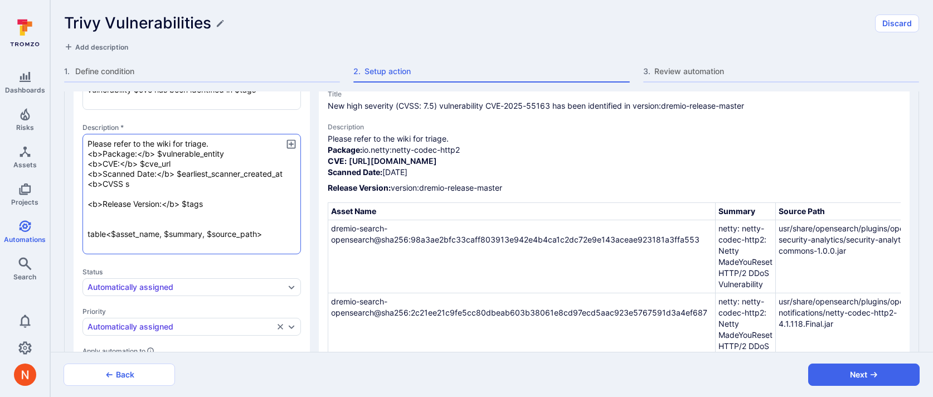
type textarea "x"
type textarea "Please refer to the wiki for triage. <b>Package:</b> $vulnerable_entity <b>CVE:…"
type textarea "x"
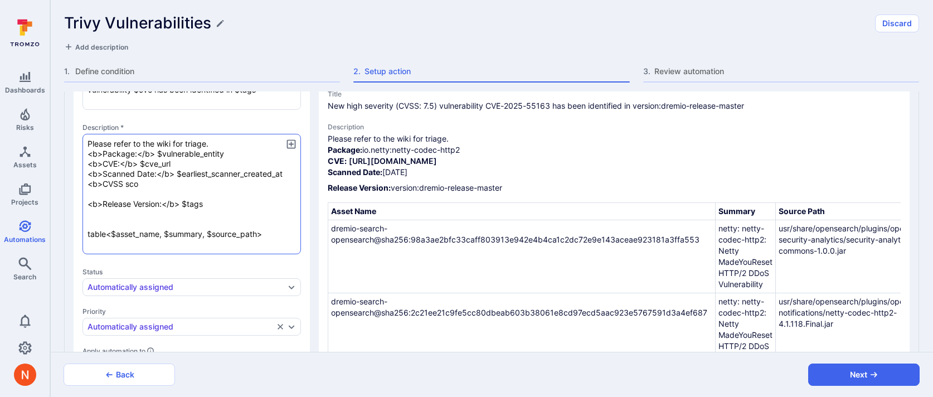
type textarea "Please refer to the wiki for triage. <b>Package:</b> $vulnerable_entity <b>CVE:…"
type textarea "x"
type textarea "Please refer to the wiki for triage. <b>Package:</b> $vulnerable_entity <b>CVE:…"
type textarea "x"
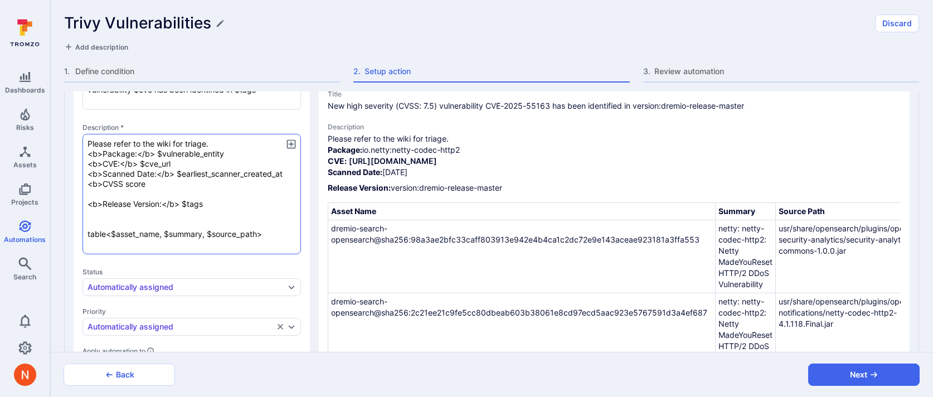
type textarea "x"
type textarea "Please refer to the wiki for triage. <b>Package:</b> $vulnerable_entity <b>CVE:…"
type textarea "x"
type textarea "Please refer to the wiki for triage. <b>Package:</b> $vulnerable_entity <b>CVE:…"
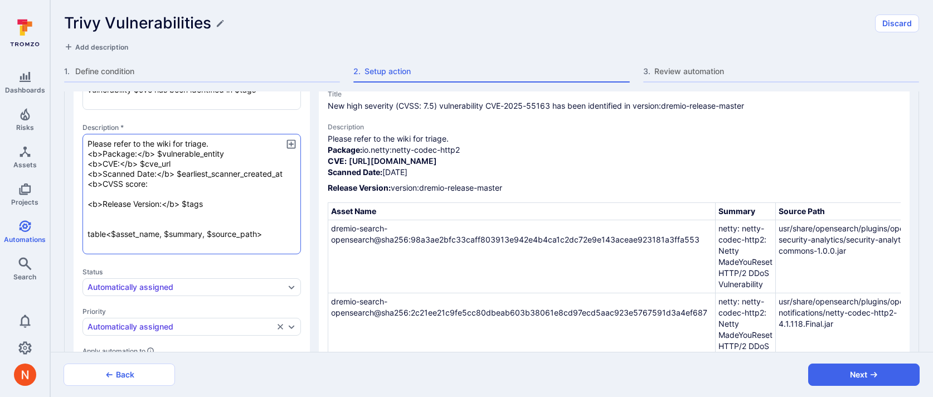
type textarea "x"
type textarea "Please refer to the wiki for triage. <b>Package:</b> $vulnerable_entity <b>CVE:…"
type textarea "x"
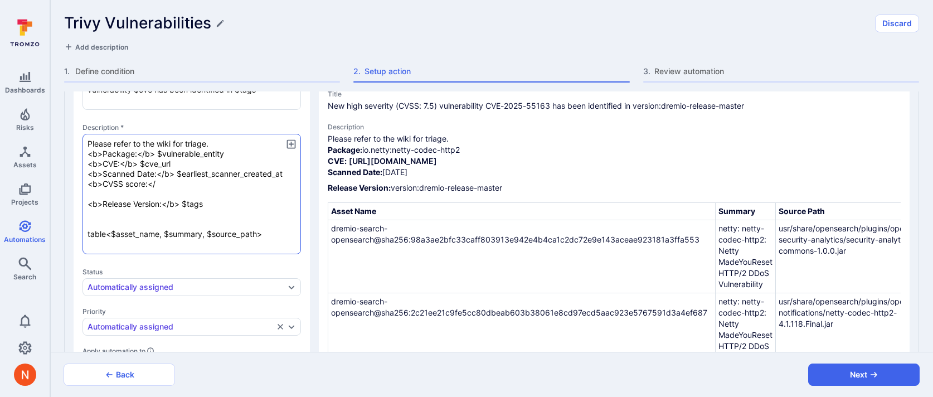
type textarea "Please refer to the wiki for triage. <b>Package:</b> $vulnerable_entity <b>CVE:…"
type textarea "x"
type textarea "Please refer to the wiki for triage. <b>Package:</b> $vulnerable_entity <b>CVE:…"
type textarea "x"
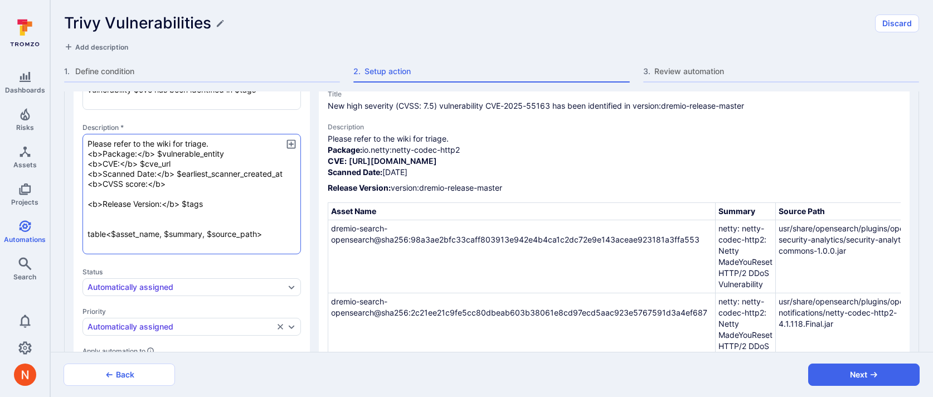
type textarea "x"
type textarea "Please refer to the wiki for triage. <b>Package:</b> $vulnerable_entity <b>CVE:…"
type textarea "x"
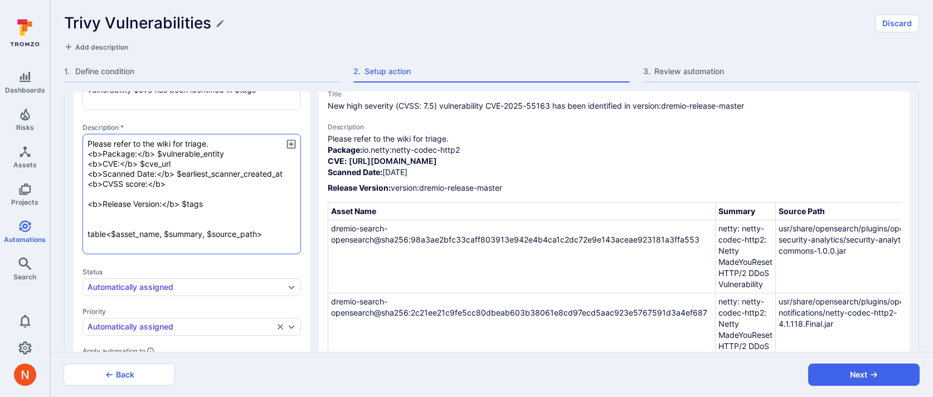
scroll to position [0, 0]
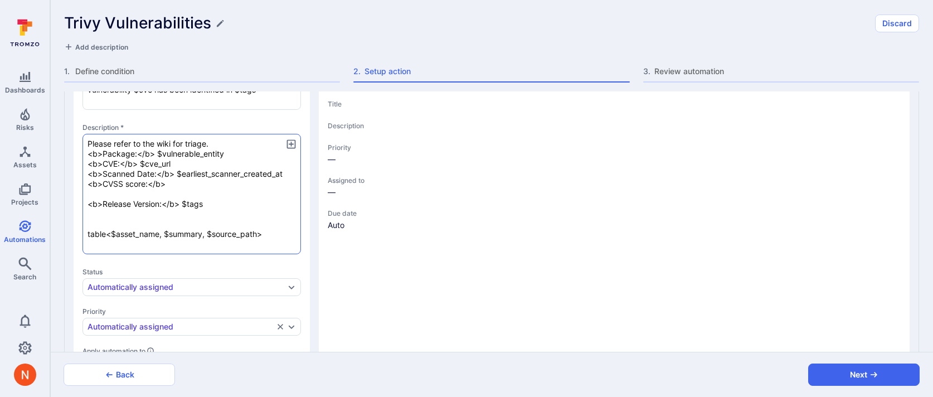
type textarea "x"
type textarea "Please refer to the wiki for triage. <b>Package:</b> $vulnerable_entity <b>CVE:…"
type textarea "x"
type textarea "Please refer to the wiki for triage. <b>Package:</b> $vulnerable_entity <b>CVE:…"
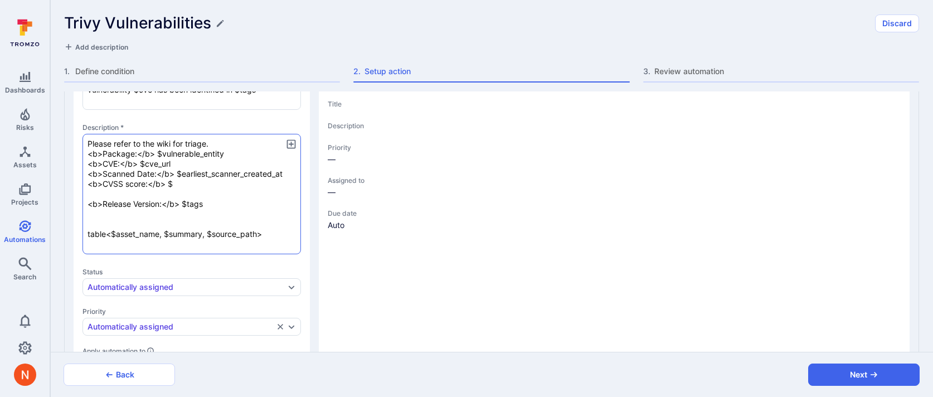
type textarea "x"
type textarea "Please refer to the wiki for triage. <b>Package:</b> $vulnerable_entity <b>CVE:…"
type textarea "x"
drag, startPoint x: 263, startPoint y: 183, endPoint x: 287, endPoint y: 176, distance: 25.0
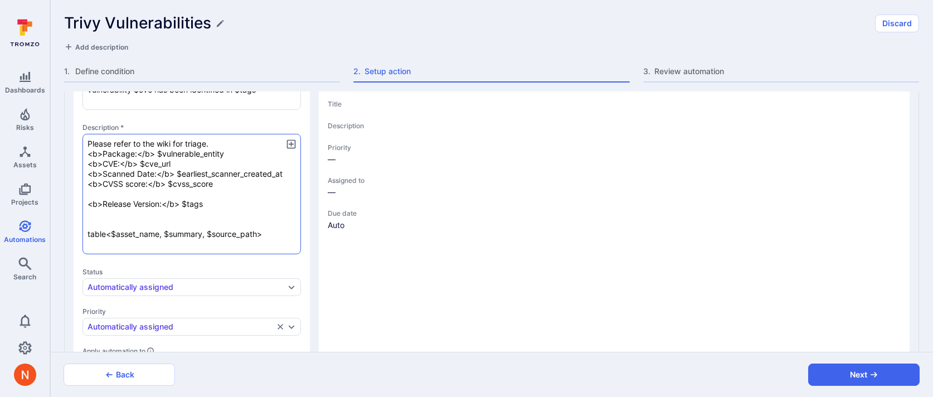
click at [287, 176] on textarea "Please refer to the wiki for triage. <b>Package:</b> $vulnerable_entity <b>CVE:…" at bounding box center [191, 194] width 218 height 120
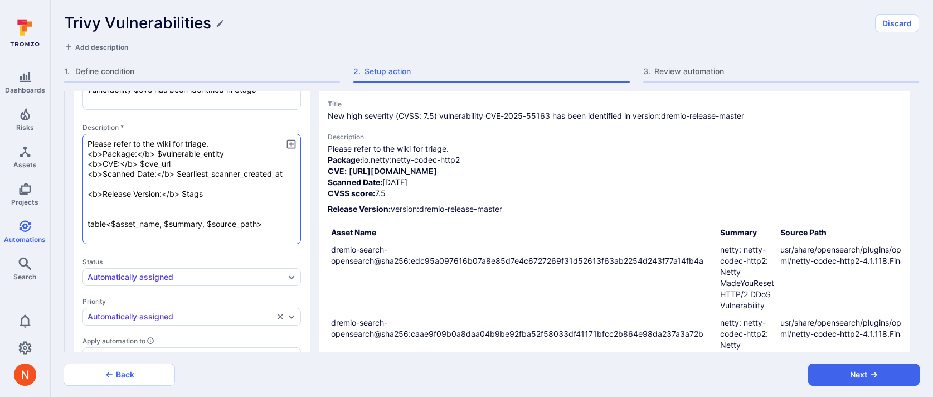
click at [246, 163] on textarea "Please refer to the wiki for triage. <b>Package:</b> $vulnerable_entity <b>CVE:…" at bounding box center [191, 189] width 218 height 110
paste textarea "CVSS score:</b> $cvss_score <b>"
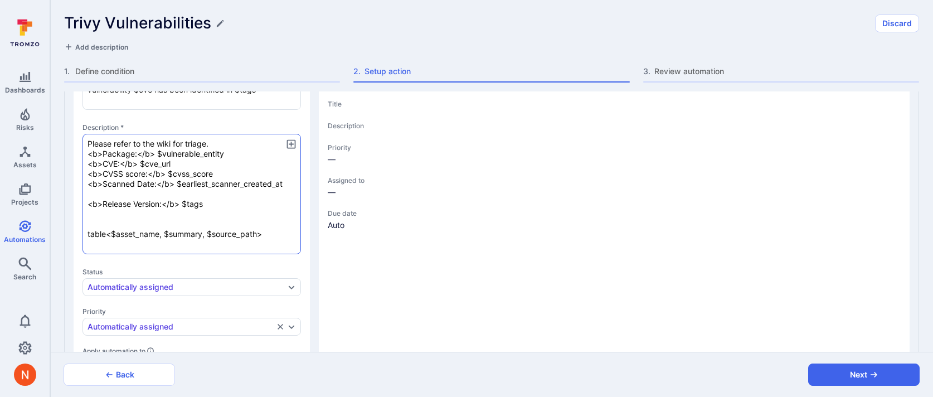
click at [237, 230] on textarea "Please refer to the wiki for triage. <b>Package:</b> $vulnerable_entity <b>CVE:…" at bounding box center [191, 194] width 218 height 120
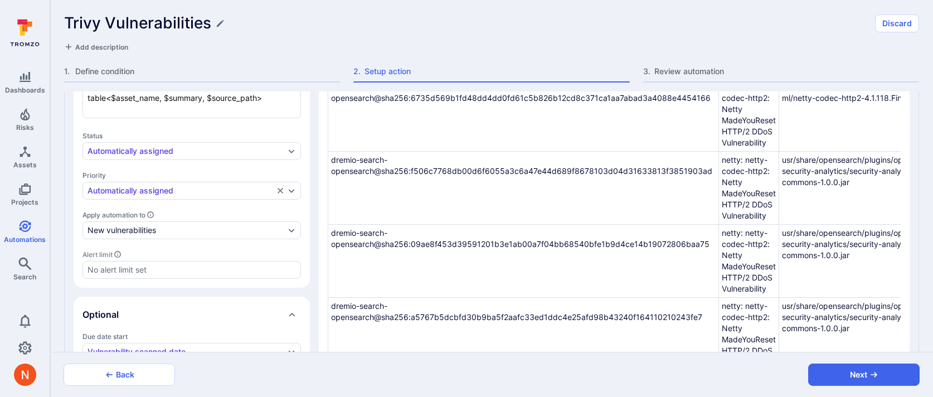
scroll to position [382, 0]
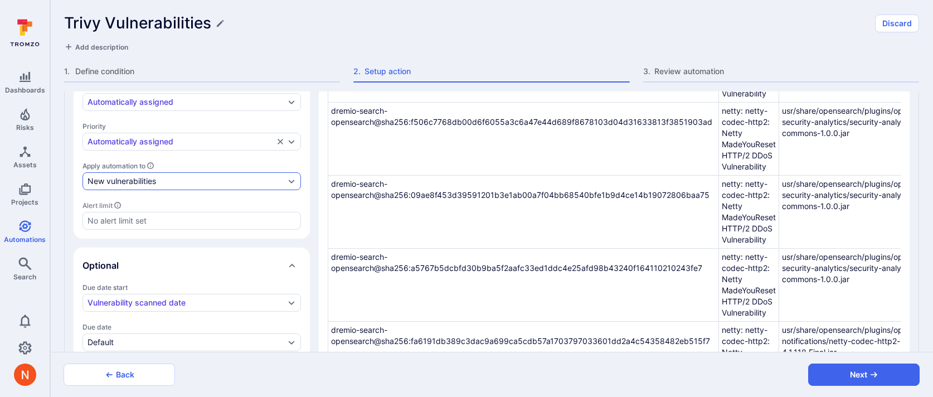
click at [225, 184] on div "New vulnerabilities" at bounding box center [185, 181] width 197 height 9
click at [203, 222] on li "All vulnerabilities" at bounding box center [192, 221] width 204 height 13
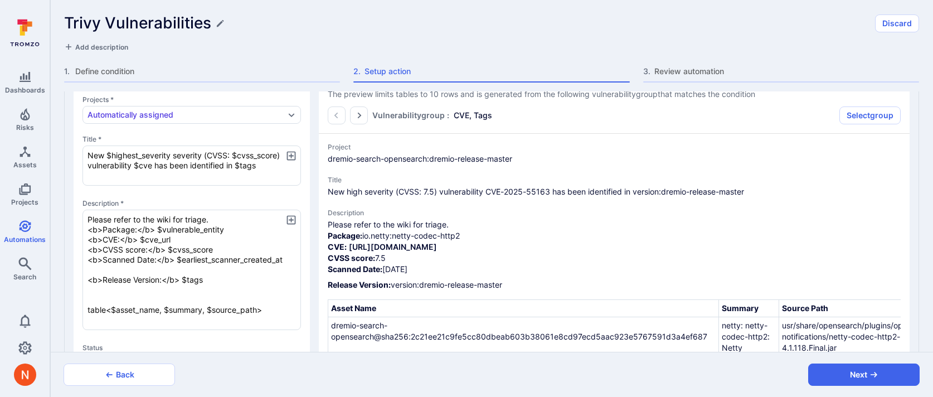
scroll to position [4, 0]
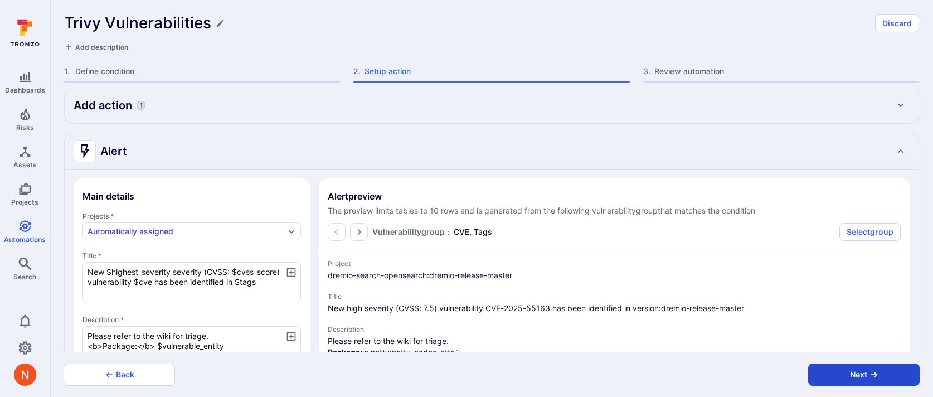
click at [822, 370] on button "Next" at bounding box center [863, 374] width 111 height 22
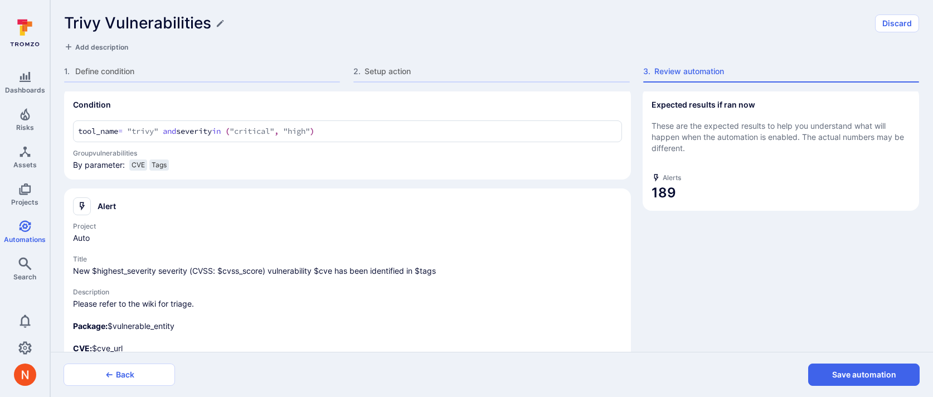
scroll to position [0, 0]
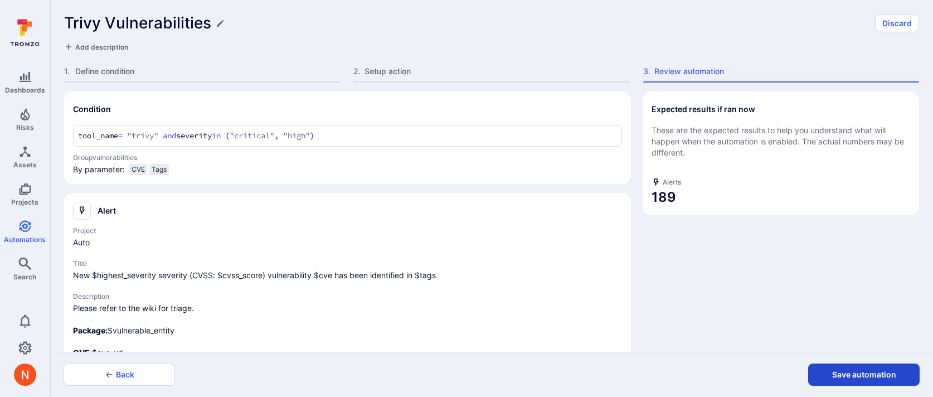
click at [838, 365] on button "Save automation" at bounding box center [863, 374] width 111 height 22
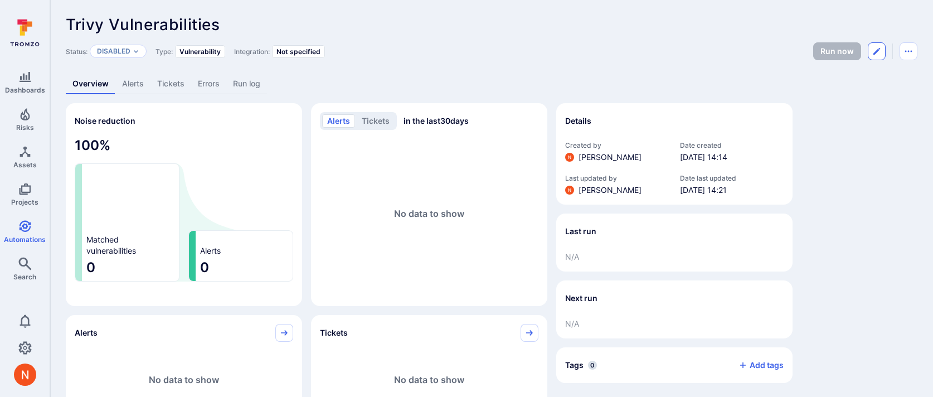
click at [868, 53] on button "Edit automation" at bounding box center [876, 51] width 18 height 18
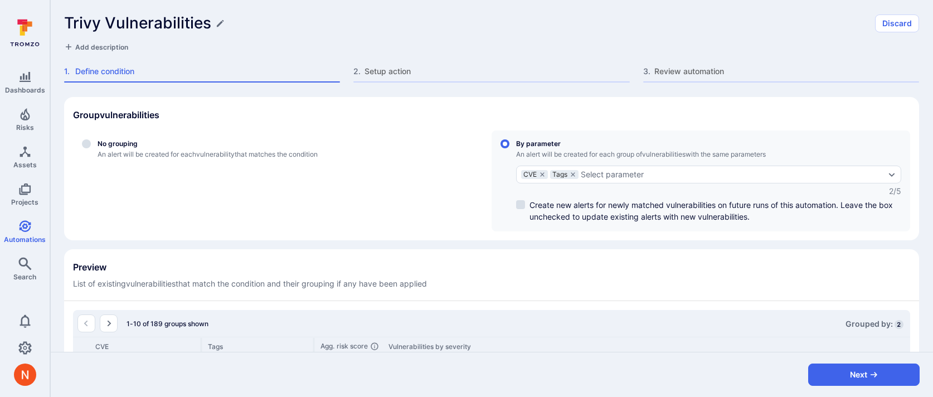
scroll to position [196, 0]
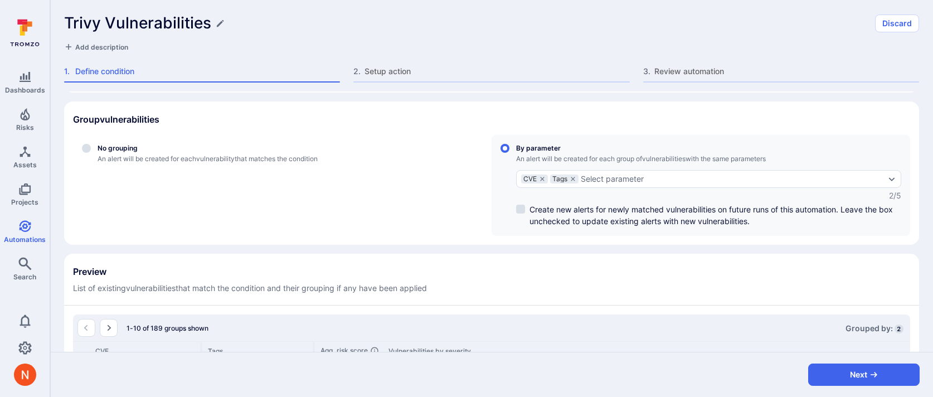
click at [323, 204] on label "No grouping An alert will be created for each vulnerability that matches the co…" at bounding box center [279, 185] width 412 height 101
click at [91, 153] on input "No grouping An alert will be created for each vulnerability that matches the co…" at bounding box center [86, 148] width 9 height 9
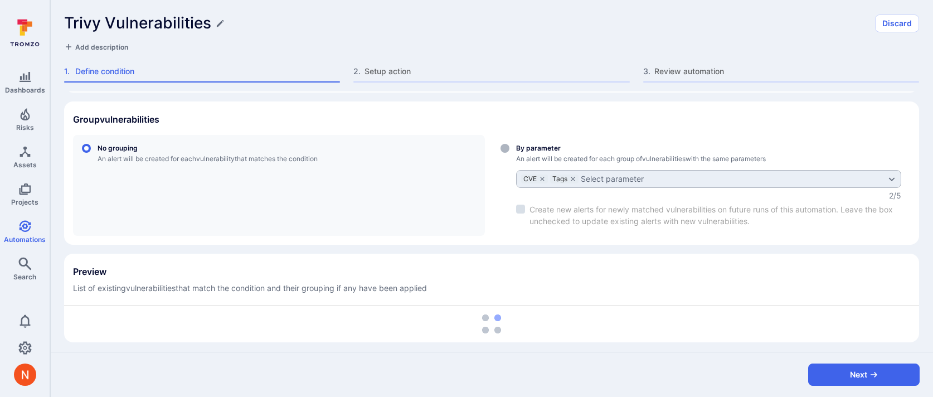
click at [508, 150] on input "By parameter An alert will be created for each group of vulnerabilities with th…" at bounding box center [504, 148] width 9 height 9
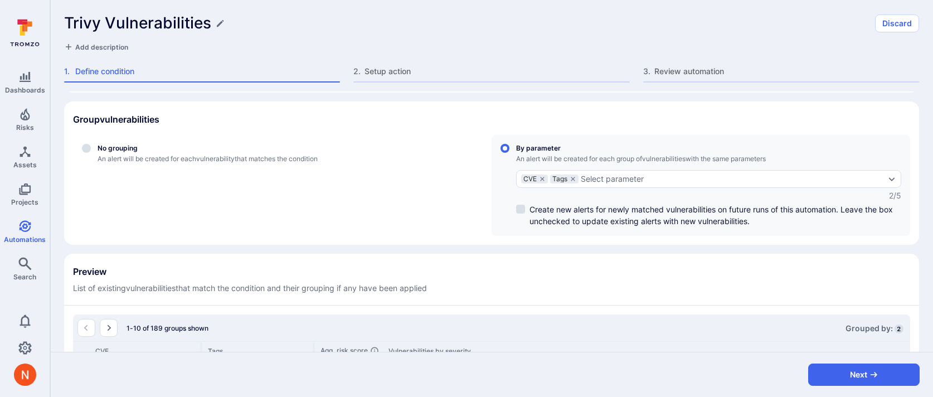
click at [403, 65] on div "Trivy Vulnerabilities Discard Add description 1 . Define condition 2 . Setup ac…" at bounding box center [491, 45] width 883 height 91
click at [401, 76] on span "Setup action" at bounding box center [496, 71] width 265 height 11
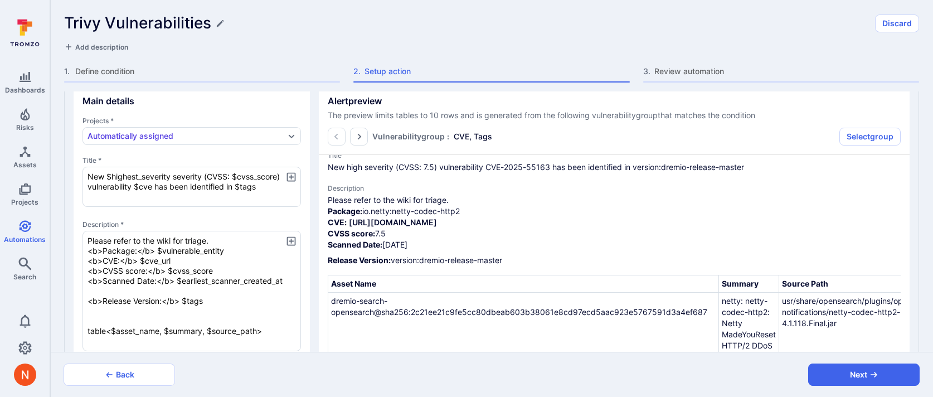
scroll to position [49, 0]
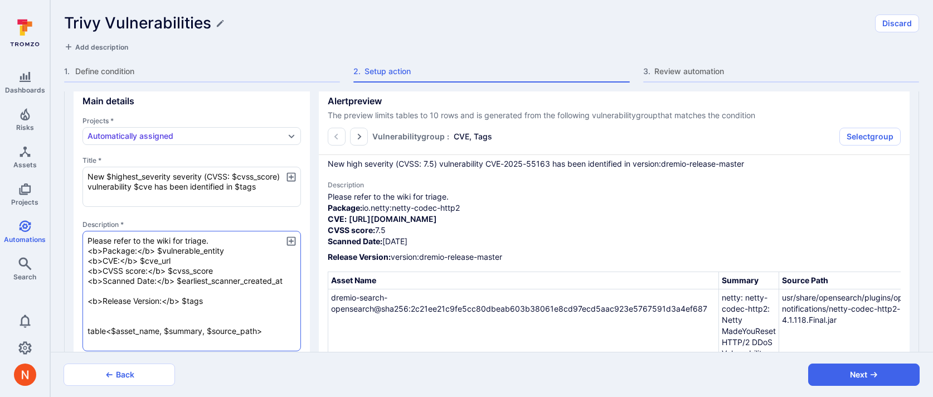
click at [227, 243] on textarea "Please refer to the wiki for triage. <b>Package:</b> $vulnerable_entity <b>CVE:…" at bounding box center [191, 291] width 218 height 120
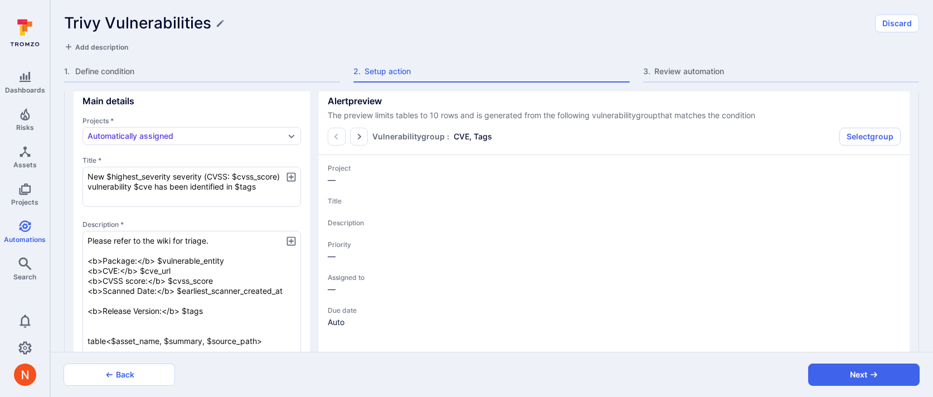
scroll to position [0, 0]
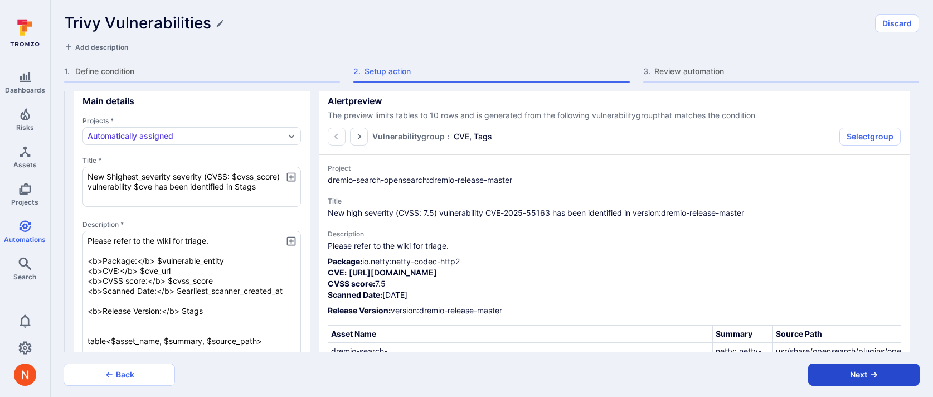
click at [845, 383] on button "Next" at bounding box center [863, 374] width 111 height 22
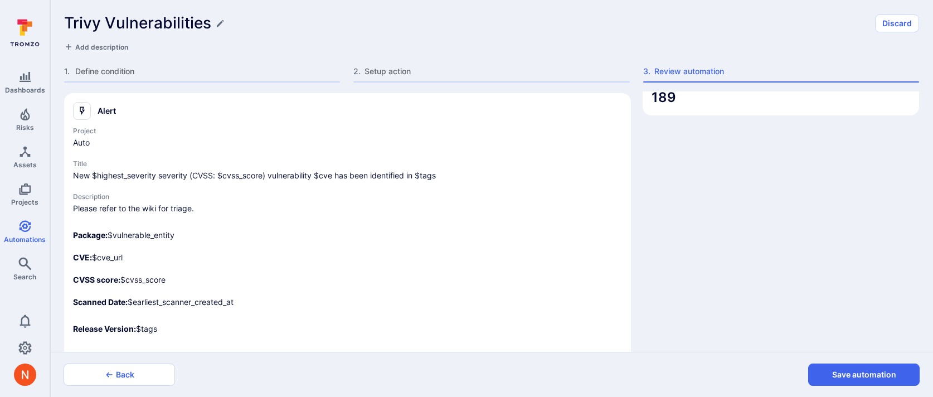
click at [845, 383] on button "Save automation" at bounding box center [863, 374] width 111 height 22
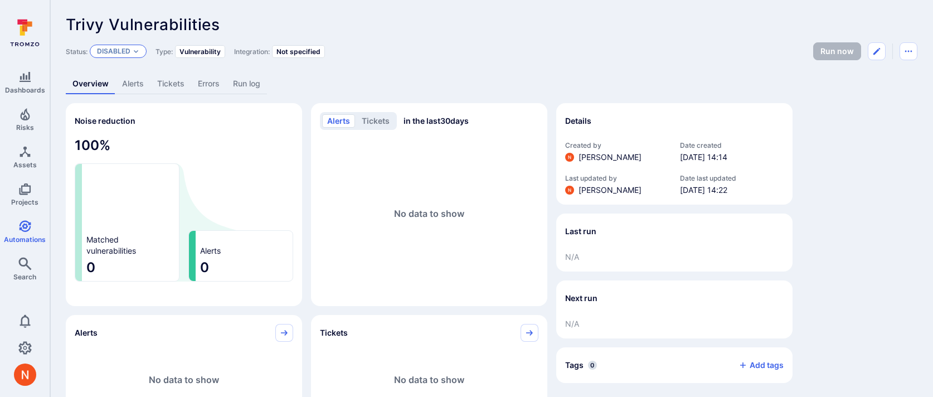
click at [130, 52] on p "Disabled" at bounding box center [113, 51] width 33 height 9
click at [124, 83] on div "Enabled" at bounding box center [146, 79] width 92 height 12
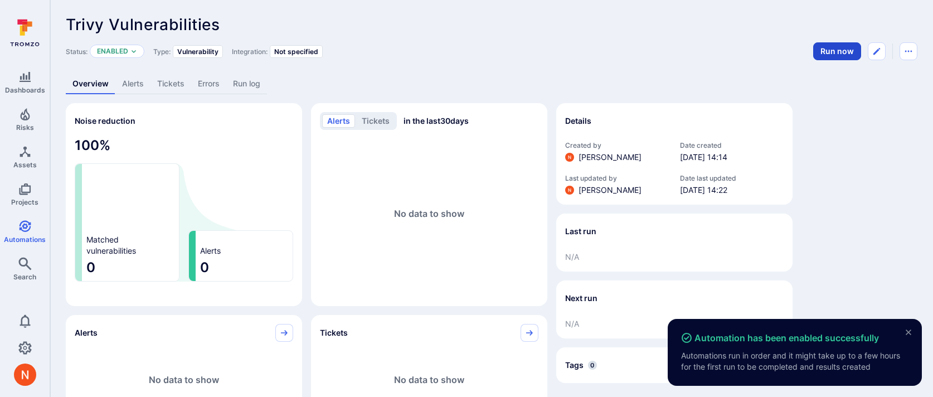
click at [831, 54] on button "Run now" at bounding box center [837, 51] width 48 height 18
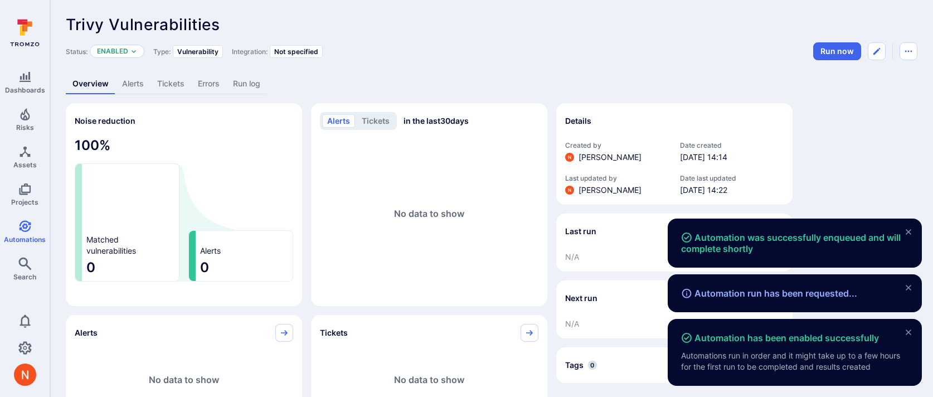
click at [252, 75] on link "Run log" at bounding box center [246, 84] width 41 height 21
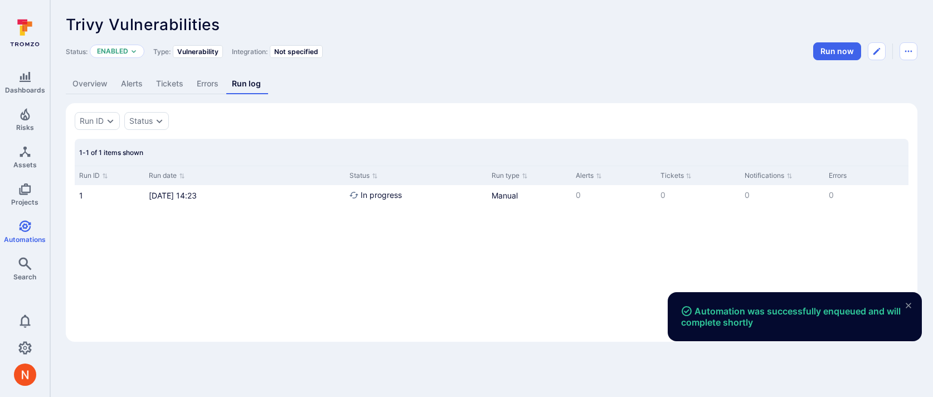
click at [103, 85] on link "Overview" at bounding box center [90, 84] width 48 height 21
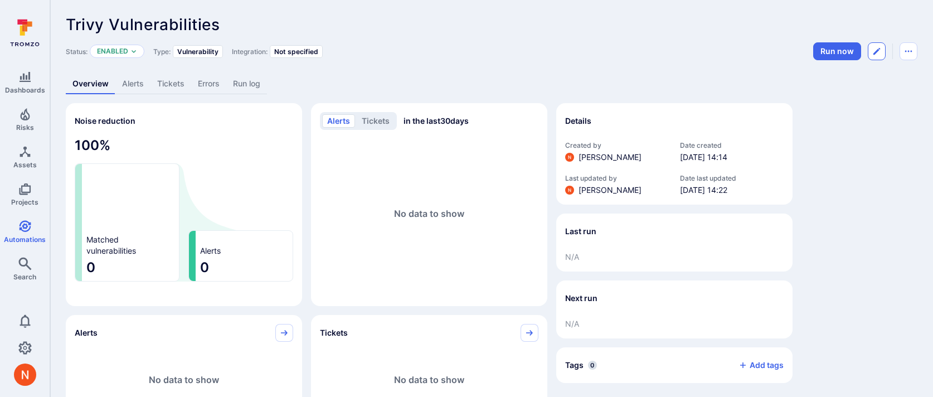
click at [869, 56] on button "Edit automation" at bounding box center [876, 51] width 18 height 18
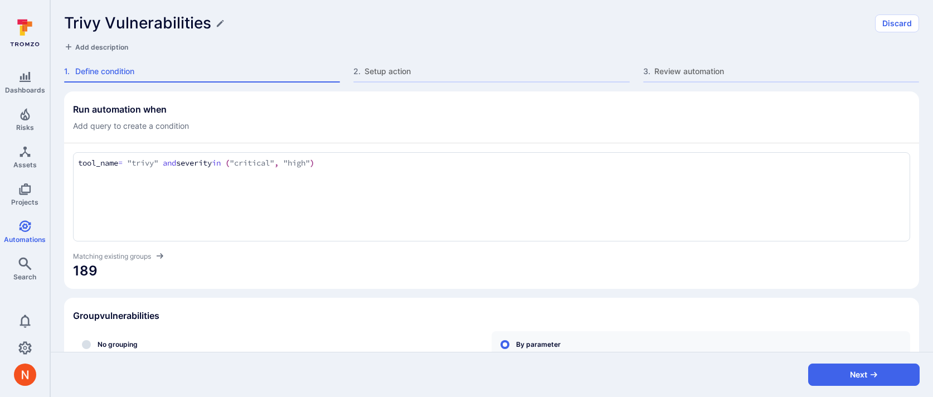
click at [410, 65] on div "Trivy Vulnerabilities Discard Add description 1 . Define condition 2 . Setup ac…" at bounding box center [491, 45] width 883 height 91
click at [398, 79] on div "2 . Setup action" at bounding box center [491, 74] width 276 height 17
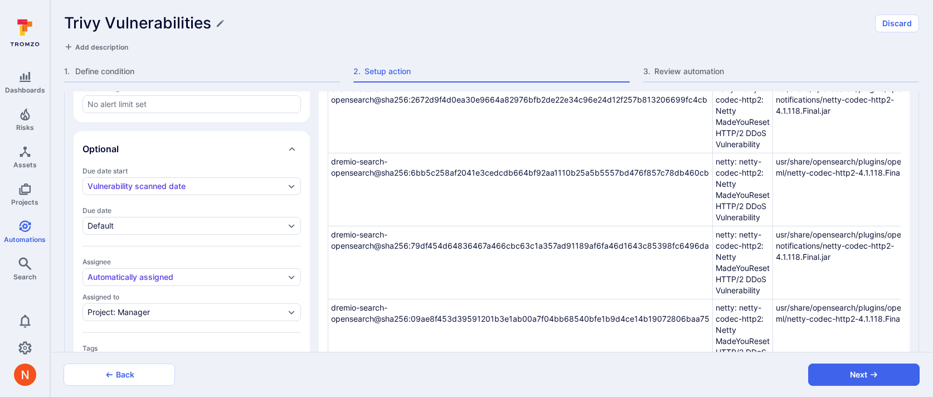
scroll to position [510, 0]
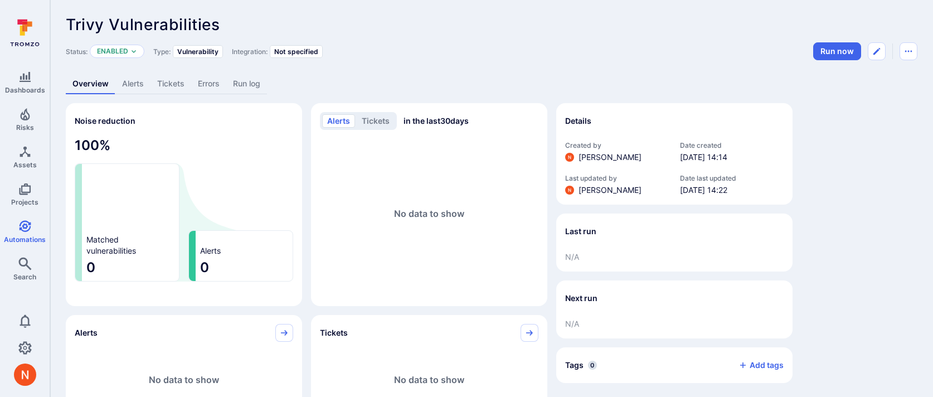
click at [252, 76] on link "Run log" at bounding box center [246, 84] width 41 height 21
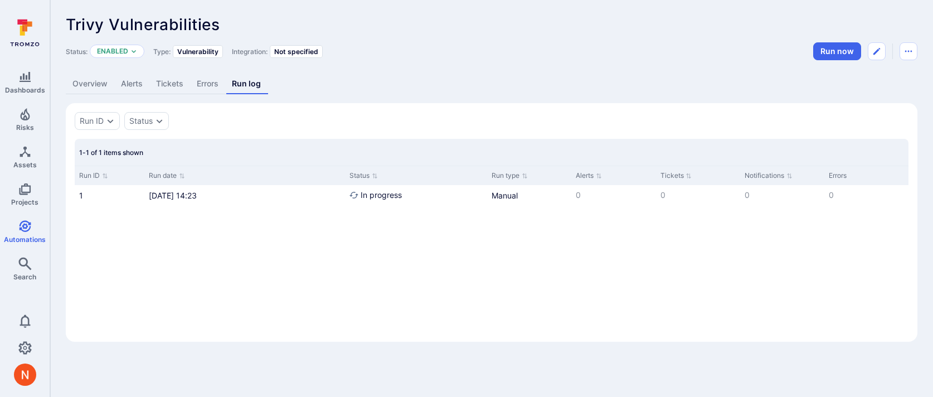
click at [102, 88] on link "Overview" at bounding box center [90, 84] width 48 height 21
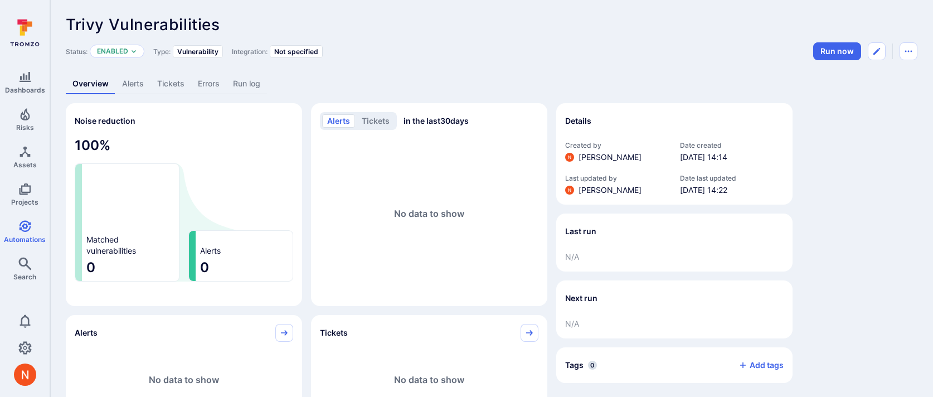
click at [245, 90] on link "Run log" at bounding box center [246, 84] width 41 height 21
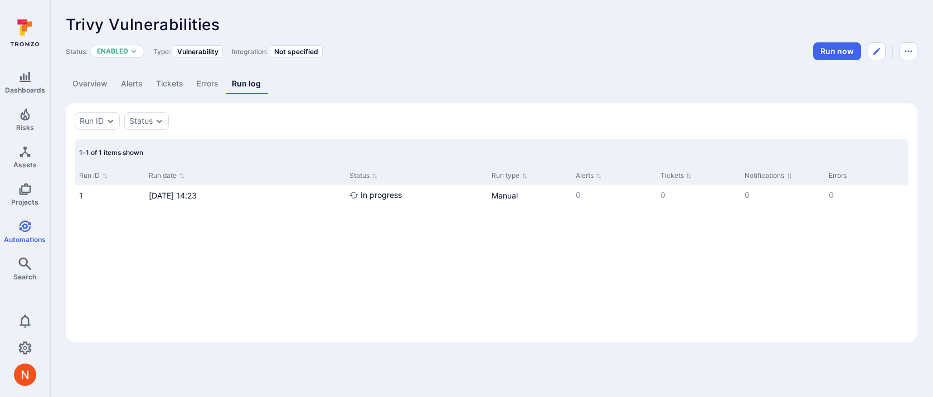
click at [219, 85] on link "Errors" at bounding box center [207, 84] width 35 height 21
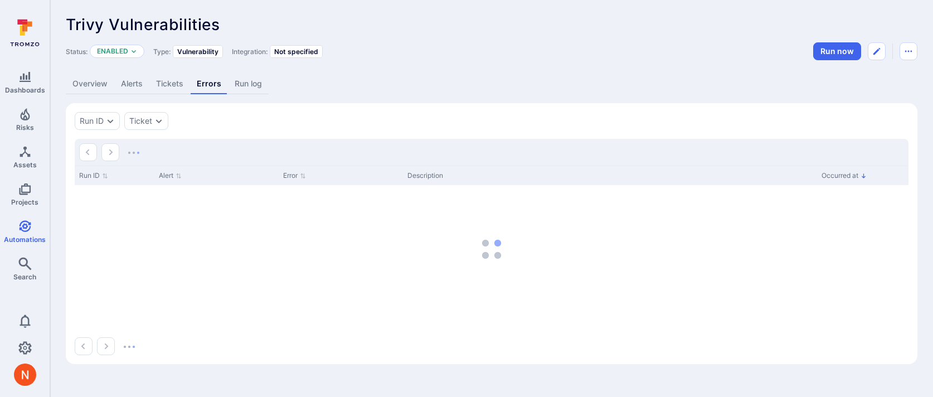
click at [245, 86] on link "Run log" at bounding box center [248, 84] width 41 height 21
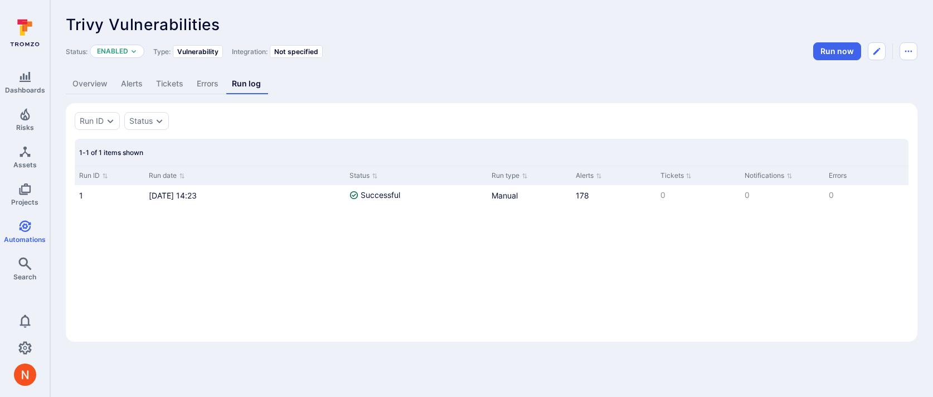
click at [141, 84] on link "Alerts" at bounding box center [131, 84] width 35 height 21
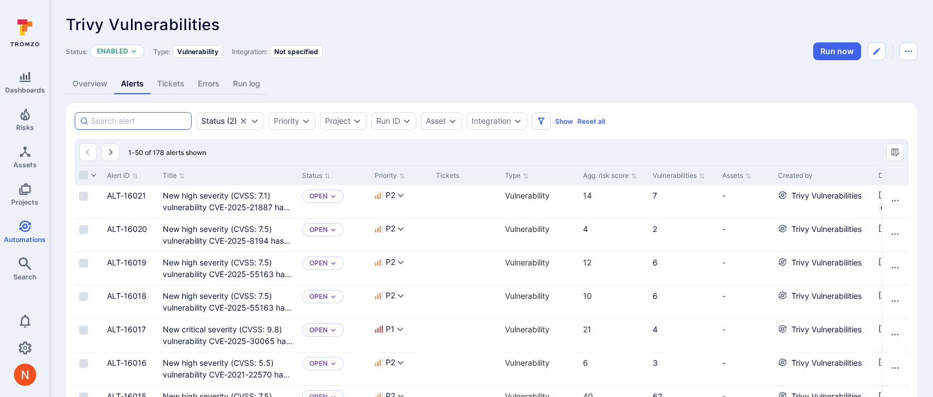
click at [140, 121] on input at bounding box center [139, 120] width 96 height 11
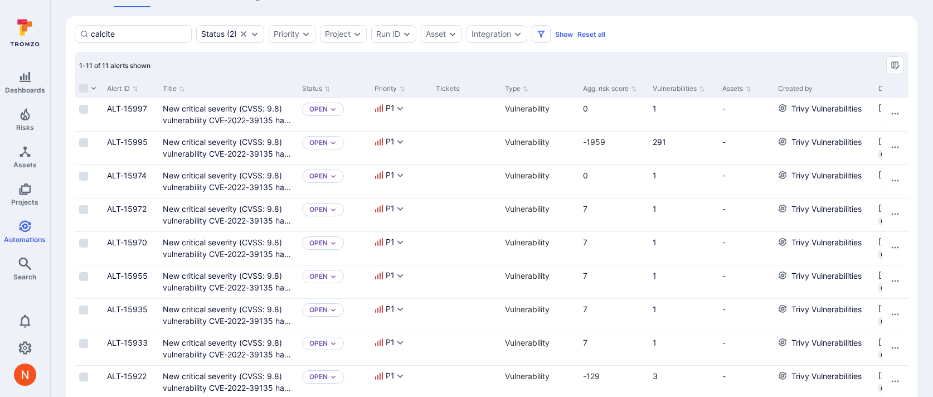
scroll to position [87, 0]
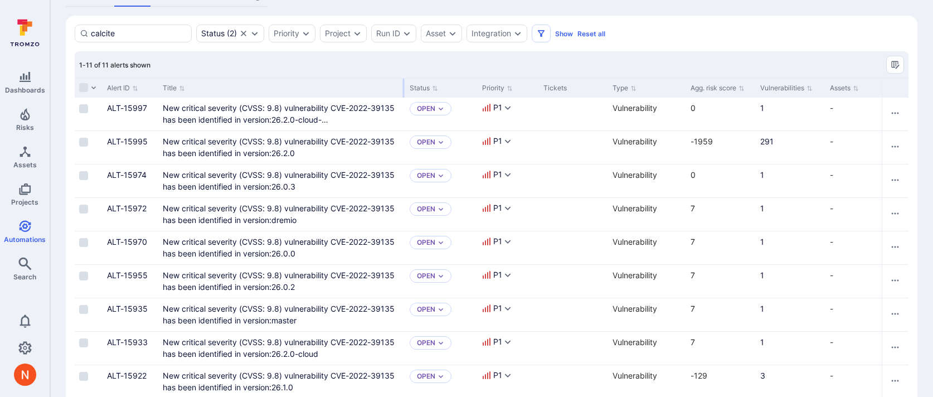
drag, startPoint x: 295, startPoint y: 88, endPoint x: 402, endPoint y: 89, distance: 107.5
click at [403, 89] on div at bounding box center [404, 88] width 2 height 19
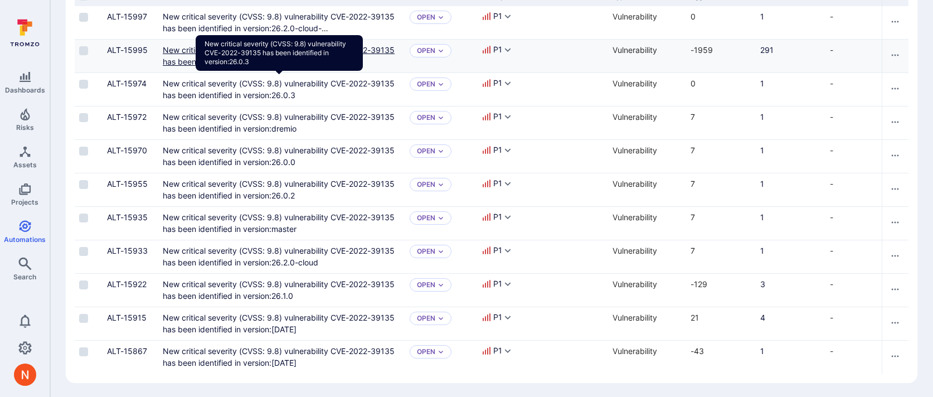
scroll to position [181, 0]
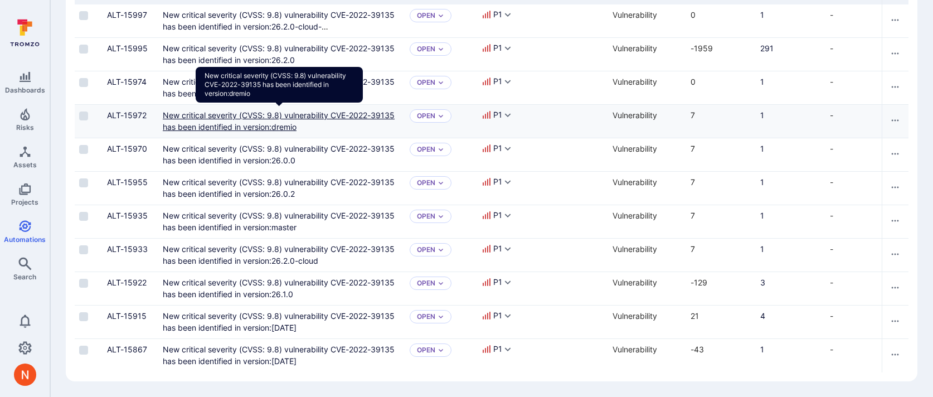
click at [272, 118] on link "New critical severity (CVSS: 9.8) vulnerability CVE-2022-39135 has been identif…" at bounding box center [279, 120] width 232 height 21
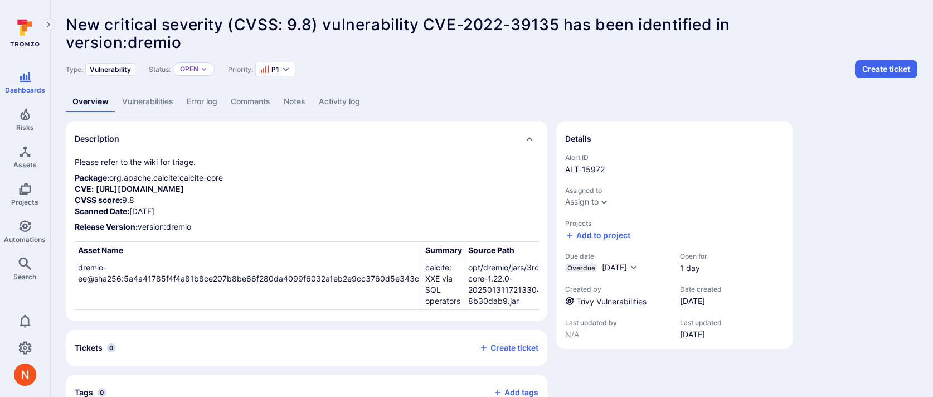
click at [148, 97] on link "Vulnerabilities" at bounding box center [147, 101] width 65 height 21
click at [139, 101] on link "Vulnerabilities" at bounding box center [147, 101] width 65 height 21
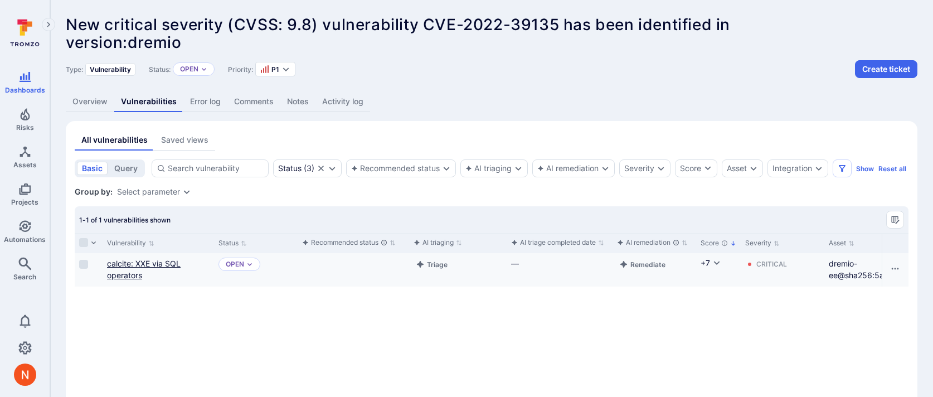
click at [155, 272] on link "calcite: XXE via SQL operators" at bounding box center [144, 269] width 74 height 21
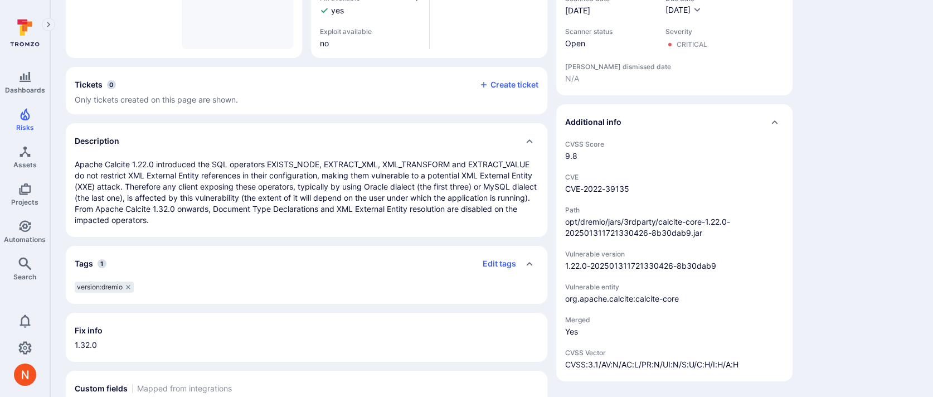
scroll to position [232, 0]
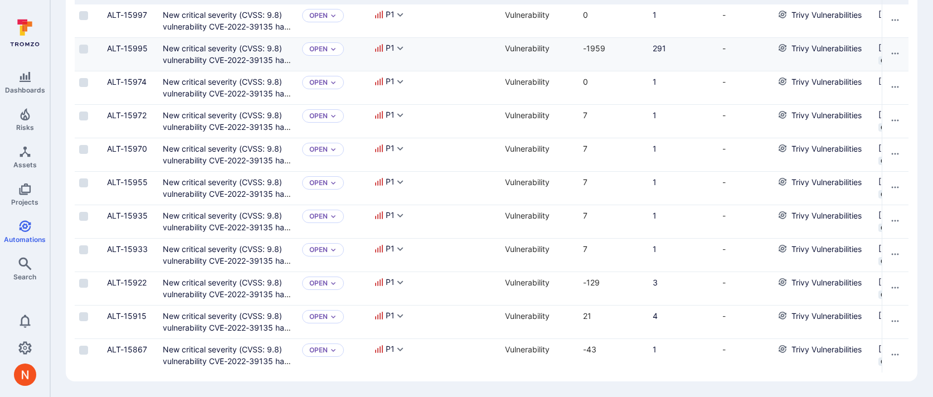
scroll to position [116, 0]
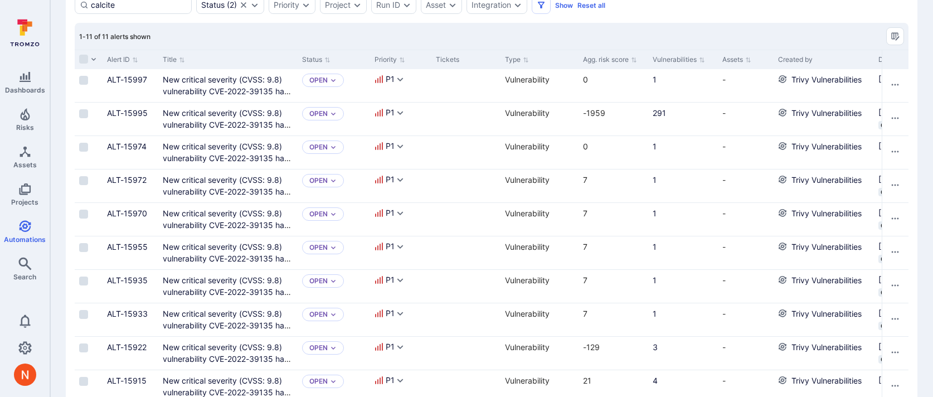
drag, startPoint x: 294, startPoint y: 60, endPoint x: 300, endPoint y: 60, distance: 6.1
click at [300, 60] on div "Alert ID Title Status Priority Tickets Type Agg. risk score Vulnerabilities Ass…" at bounding box center [833, 59] width 1517 height 19
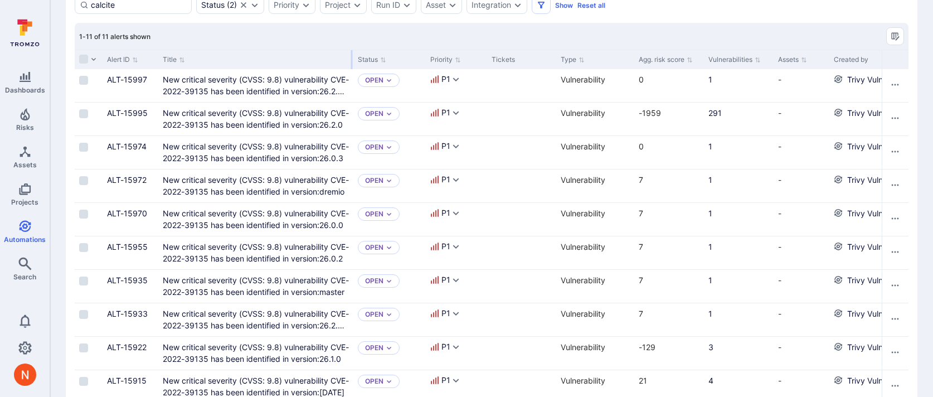
drag, startPoint x: 295, startPoint y: 59, endPoint x: 358, endPoint y: 61, distance: 63.0
click at [353, 61] on div at bounding box center [352, 59] width 2 height 19
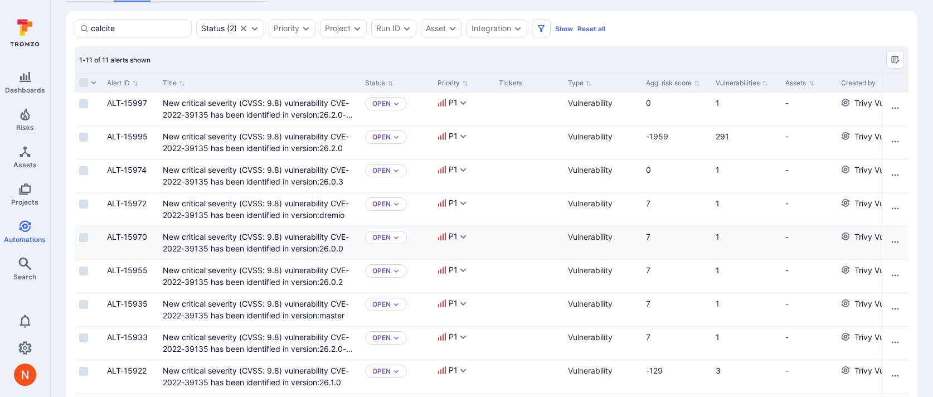
scroll to position [92, 0]
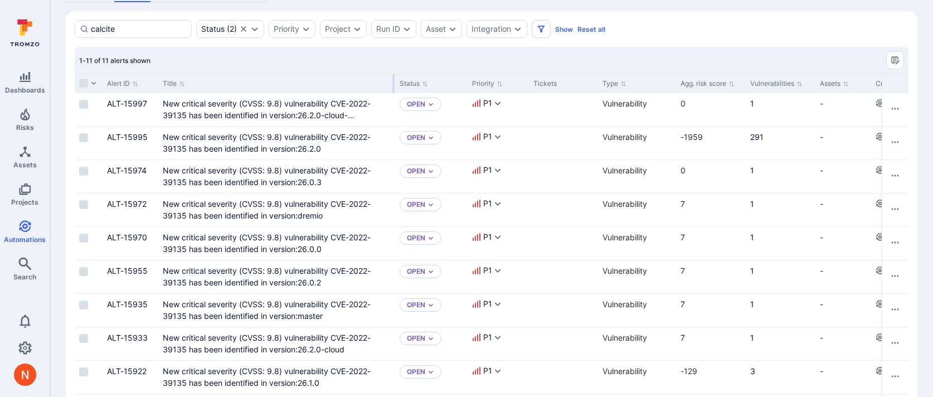
drag, startPoint x: 359, startPoint y: 84, endPoint x: 393, endPoint y: 85, distance: 34.6
click at [393, 85] on div at bounding box center [394, 83] width 2 height 19
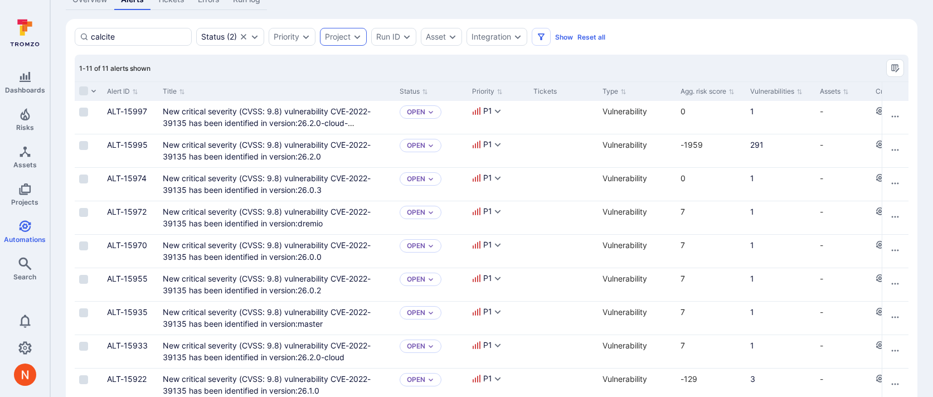
scroll to position [0, 0]
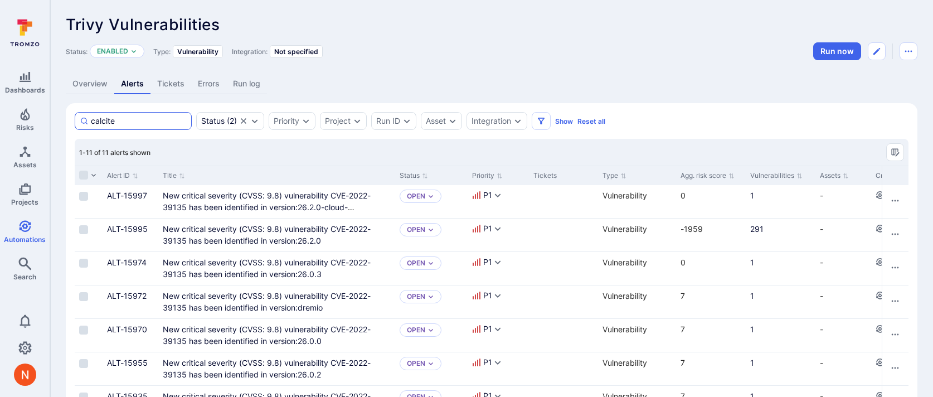
click at [155, 118] on input "calcite" at bounding box center [139, 120] width 96 height 11
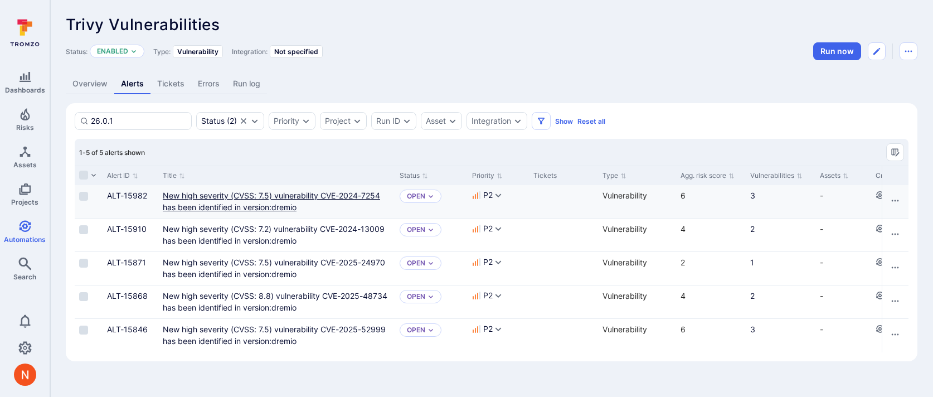
click at [278, 207] on link "New high severity (CVSS: 7.5) vulnerability CVE-2024-7254 has been identified i…" at bounding box center [271, 201] width 217 height 21
